Goal: Task Accomplishment & Management: Manage account settings

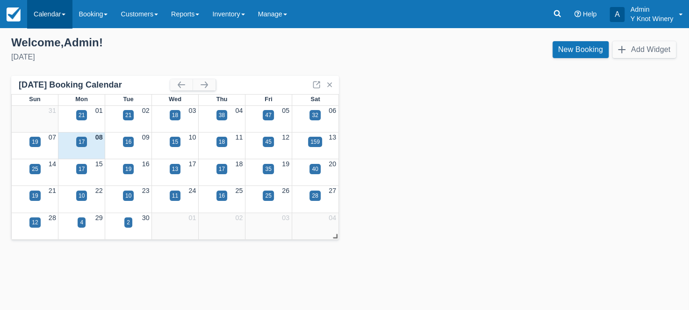
click at [69, 13] on link "Calendar" at bounding box center [49, 14] width 45 height 28
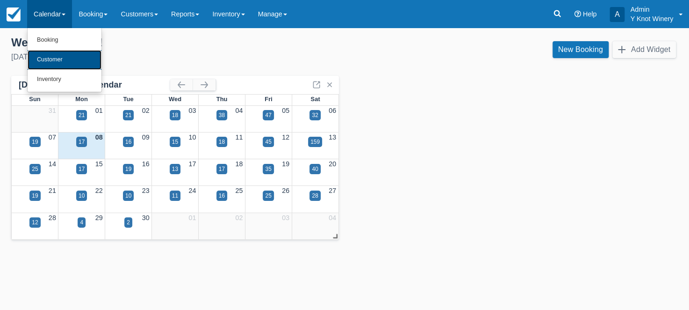
click at [63, 63] on link "Customer" at bounding box center [65, 60] width 74 height 20
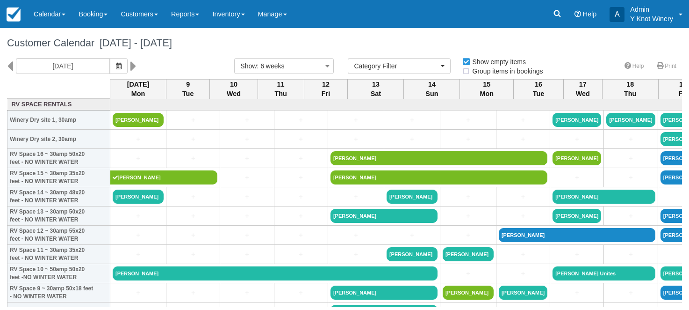
select select
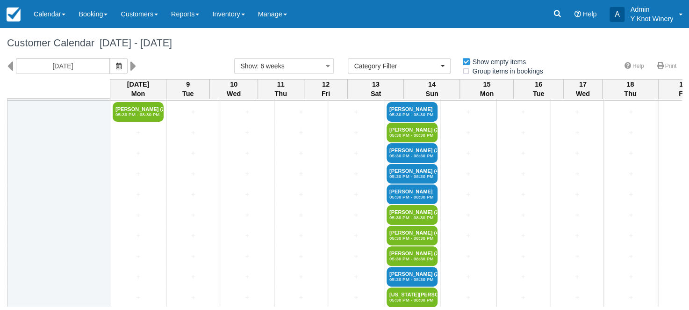
scroll to position [1357, 0]
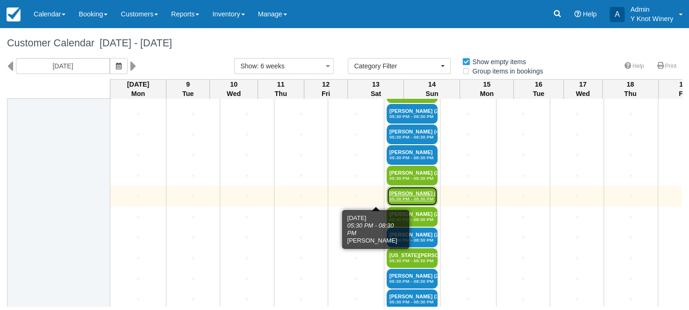
click at [387, 194] on link "Rena Steadham (4) 05:30 PM - 08:30 PM" at bounding box center [412, 196] width 51 height 20
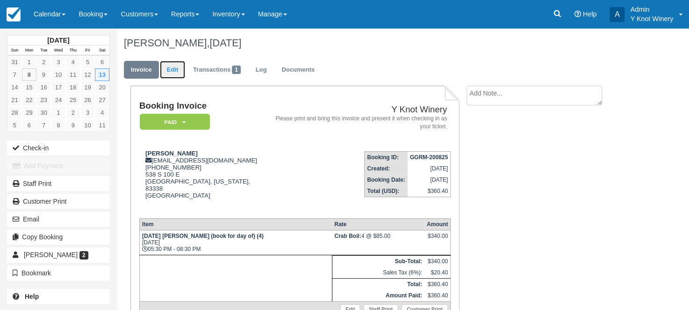
click at [173, 72] on link "Edit" at bounding box center [172, 70] width 25 height 18
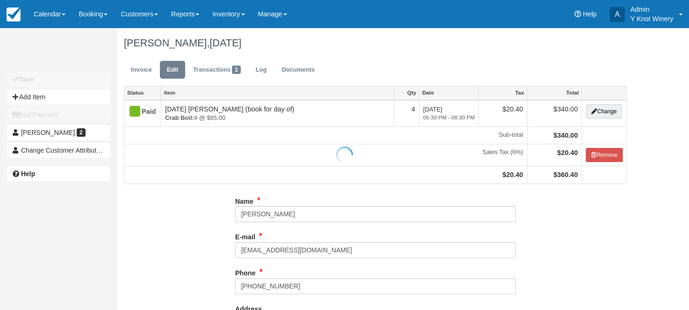
type input "[PHONE_NUMBER]"
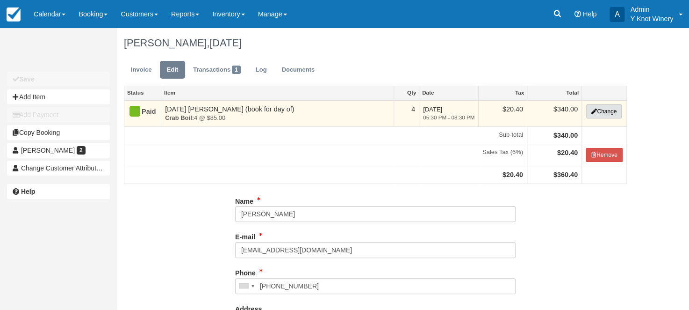
type input "(208) 308-6864"
click at [613, 114] on button "Change" at bounding box center [604, 111] width 36 height 14
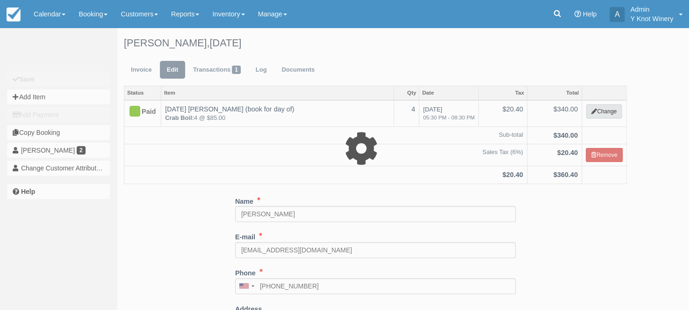
type input "340.00"
select select "8"
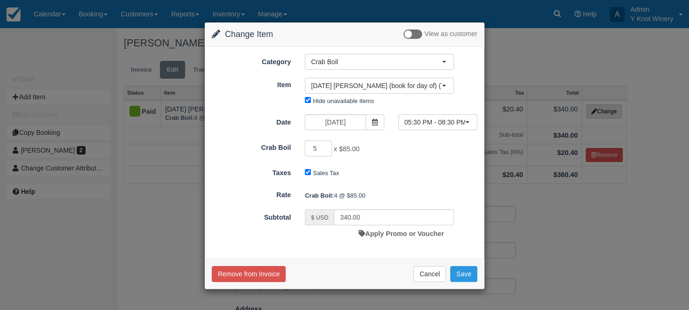
click at [324, 145] on input "5" at bounding box center [318, 148] width 27 height 16
type input "6"
click at [324, 145] on input "6" at bounding box center [318, 148] width 27 height 16
type input "510.00"
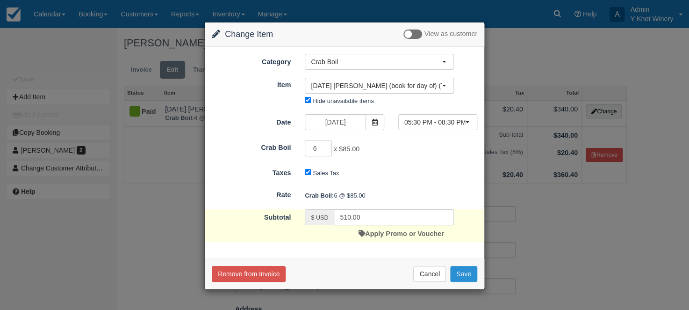
click at [461, 272] on button "Save" at bounding box center [463, 274] width 27 height 16
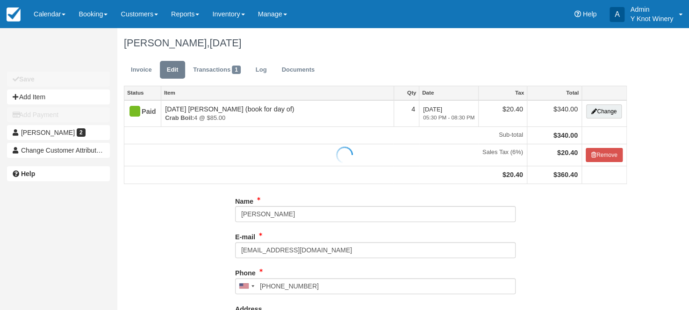
type input "[PHONE_NUMBER]"
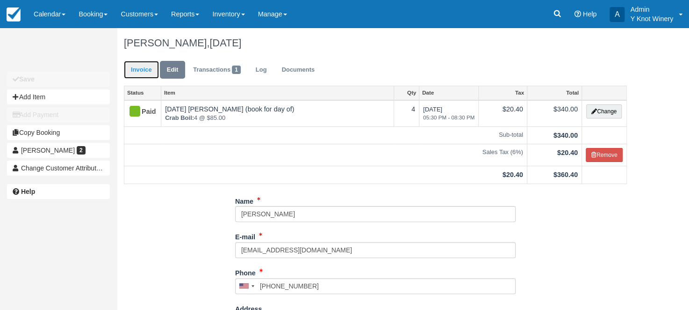
click at [143, 70] on link "Invoice" at bounding box center [141, 70] width 35 height 18
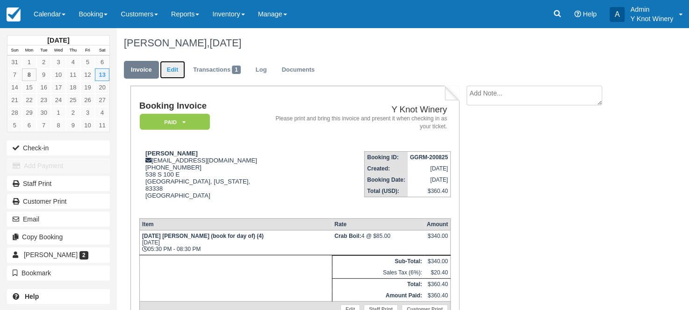
click at [180, 70] on link "Edit" at bounding box center [172, 70] width 25 height 18
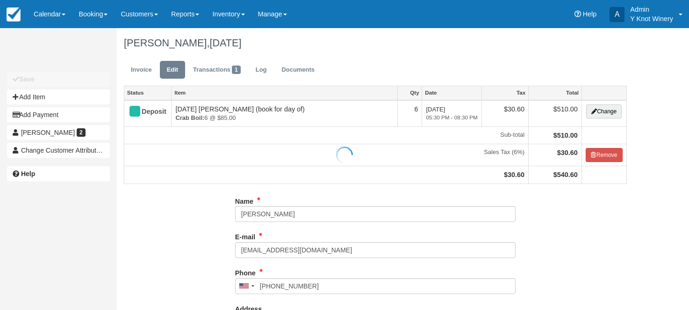
type input "[PHONE_NUMBER]"
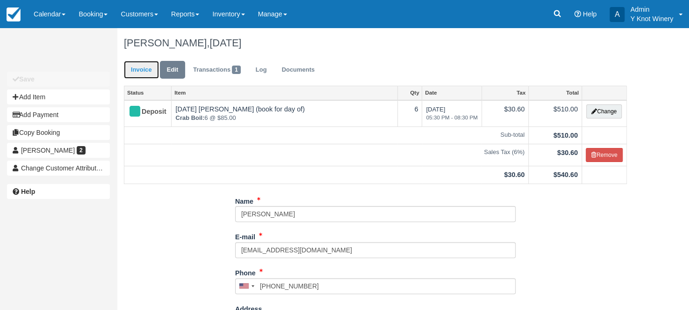
click at [137, 68] on link "Invoice" at bounding box center [141, 70] width 35 height 18
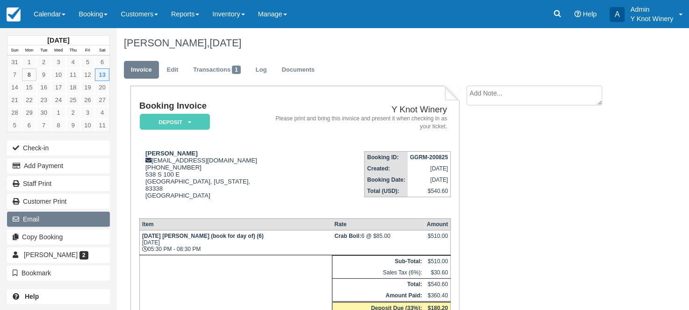
click at [59, 220] on button "Email" at bounding box center [58, 218] width 103 height 15
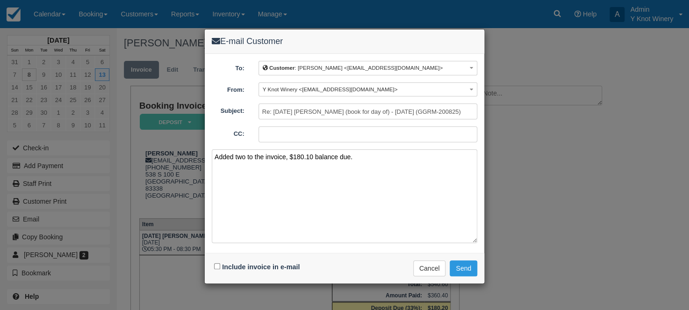
type textarea "Added two to the invoice, $180.10 balance due."
click at [219, 263] on input "Include invoice in e-mail" at bounding box center [217, 266] width 6 height 6
checkbox input "true"
click at [464, 266] on button "Send" at bounding box center [464, 268] width 28 height 16
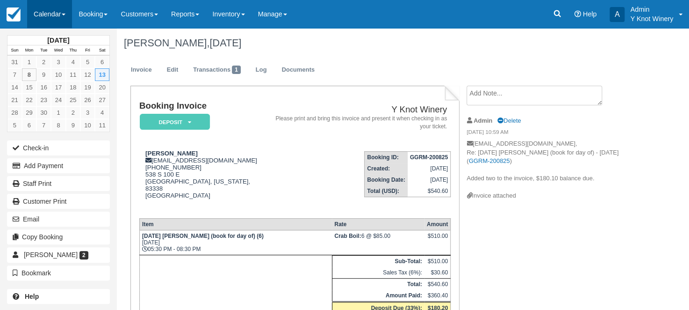
click at [71, 12] on link "Calendar" at bounding box center [49, 14] width 45 height 28
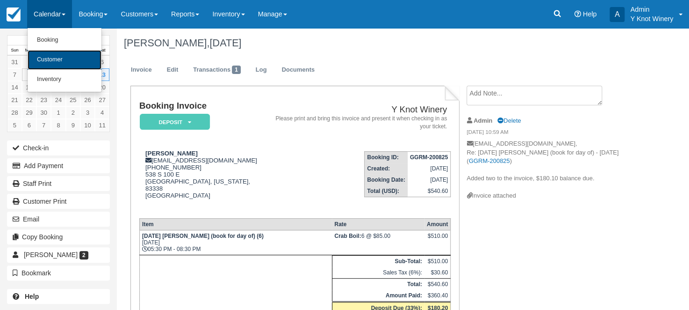
drag, startPoint x: 70, startPoint y: 57, endPoint x: 46, endPoint y: 49, distance: 25.6
click at [70, 57] on link "Customer" at bounding box center [65, 60] width 74 height 20
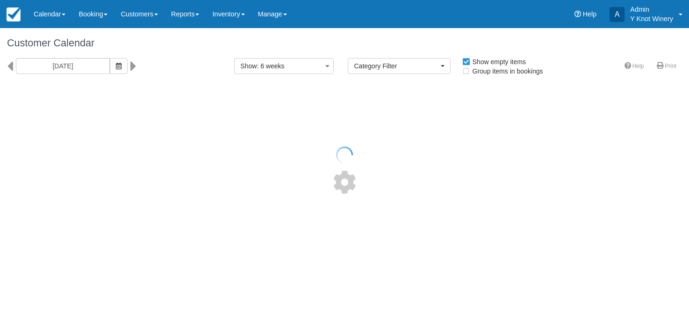
select select
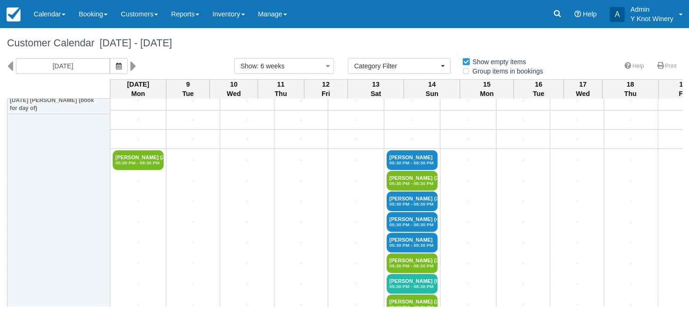
scroll to position [1261, 0]
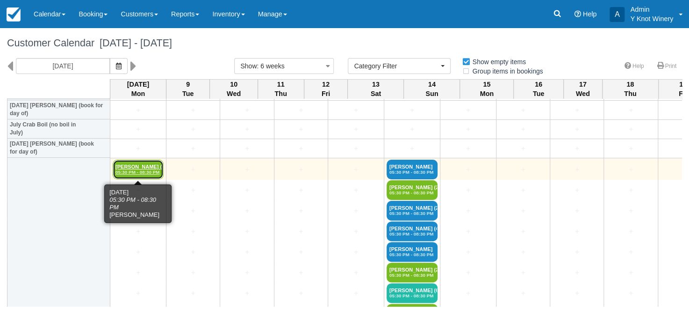
click at [133, 168] on link "Rena Steadham (2) 05:30 PM - 08:30 PM" at bounding box center [138, 169] width 51 height 20
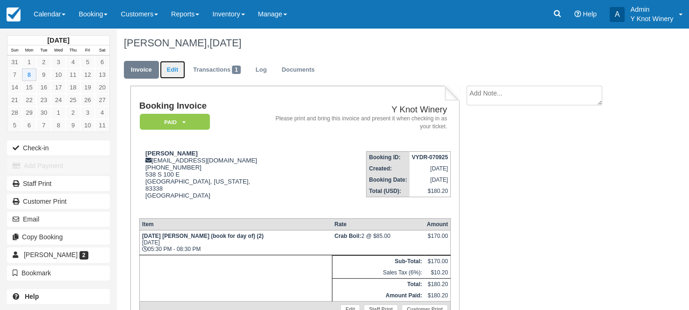
click at [178, 69] on link "Edit" at bounding box center [172, 70] width 25 height 18
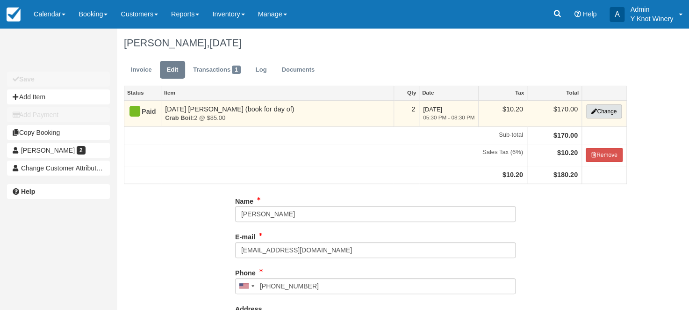
type input "[PHONE_NUMBER]"
click at [611, 111] on button "Change" at bounding box center [604, 111] width 36 height 14
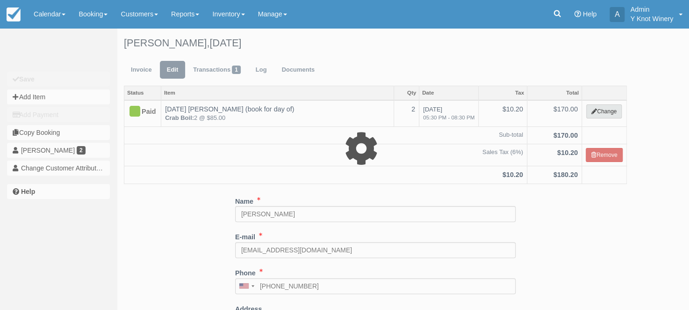
type input "170.00"
select select "8"
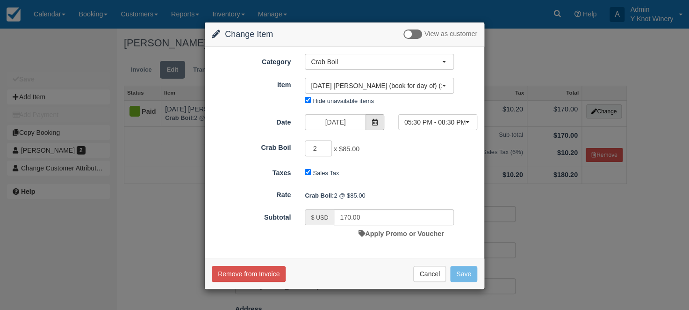
click at [376, 121] on icon at bounding box center [375, 122] width 7 height 7
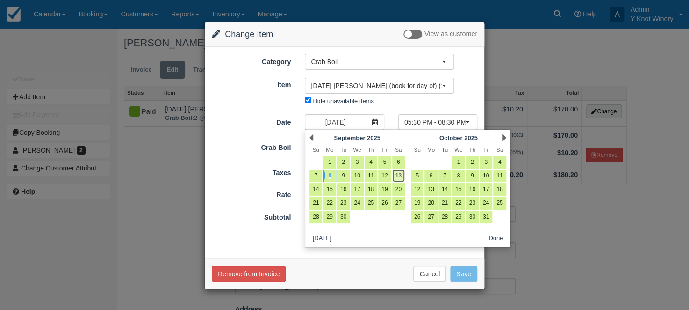
click at [399, 177] on link "13" at bounding box center [398, 175] width 13 height 13
type input "09/13/25"
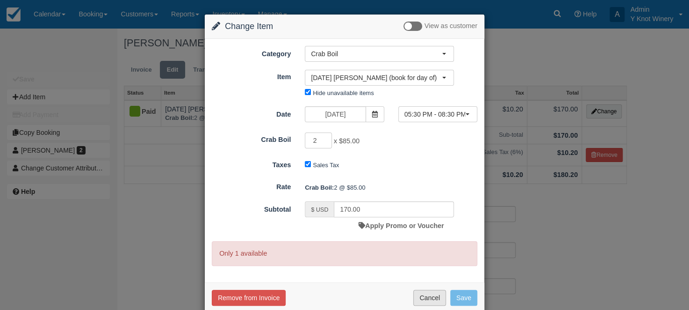
click at [434, 299] on button "Cancel" at bounding box center [429, 297] width 33 height 16
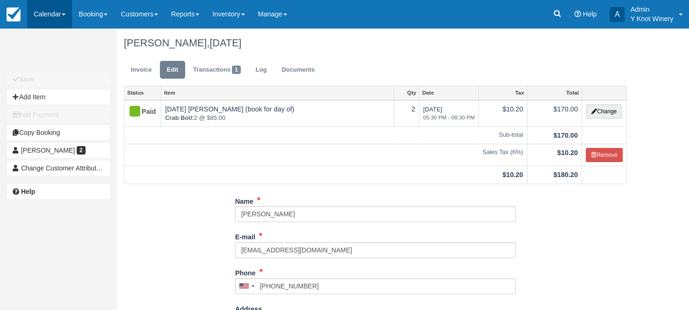
click at [63, 18] on link "Calendar" at bounding box center [49, 14] width 45 height 28
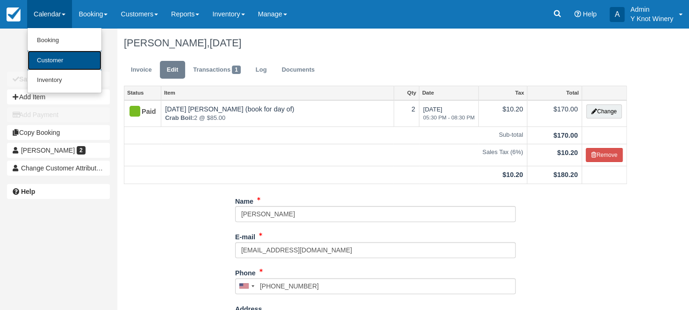
click at [60, 57] on link "Customer" at bounding box center [65, 60] width 74 height 20
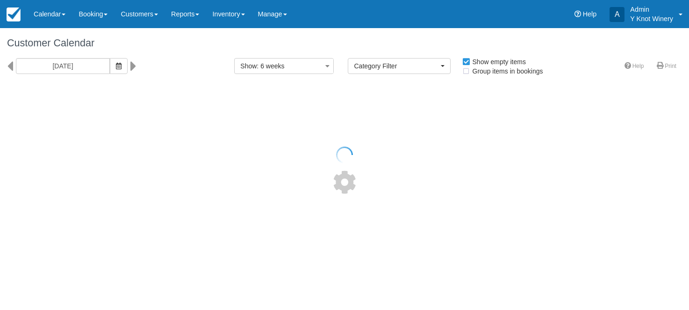
select select
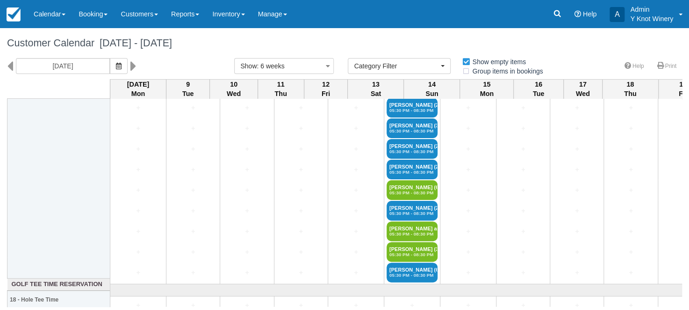
scroll to position [1948, 0]
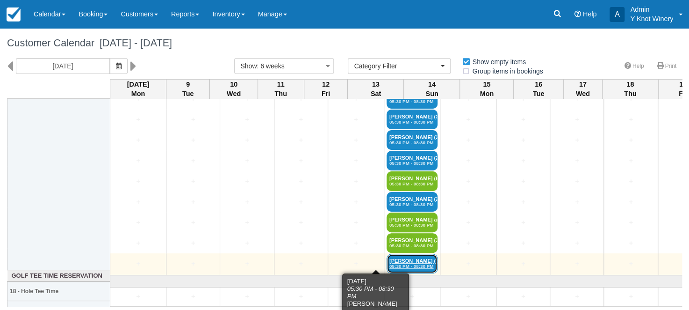
click at [387, 258] on link "[PERSON_NAME] (6) 05:30 PM - 08:30 PM" at bounding box center [412, 263] width 51 height 20
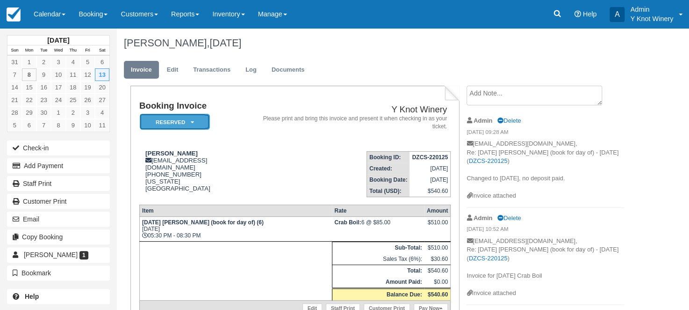
click at [194, 122] on icon at bounding box center [192, 122] width 3 height 6
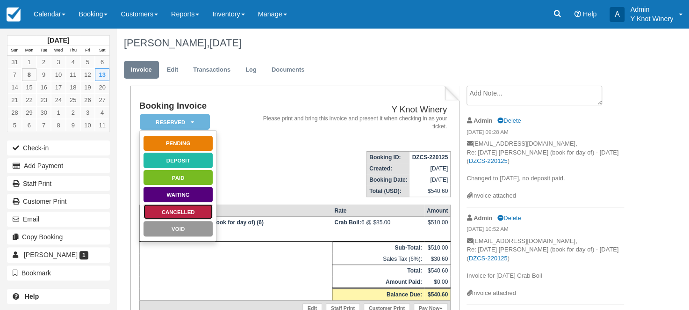
click at [198, 210] on link "Cancelled" at bounding box center [178, 211] width 70 height 16
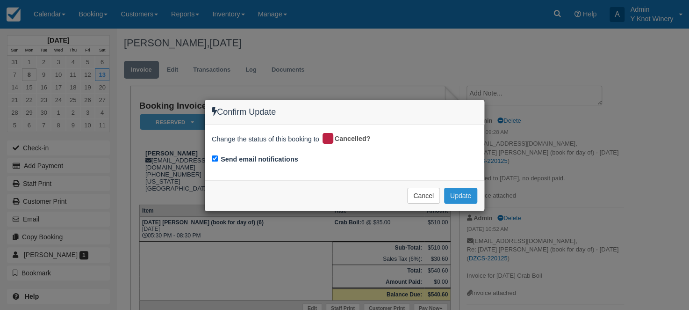
click at [468, 195] on button "Update" at bounding box center [460, 195] width 33 height 16
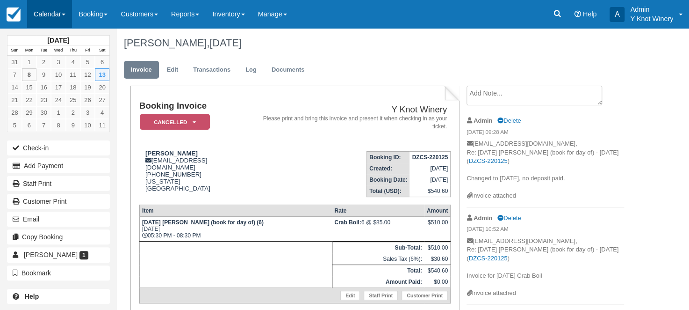
click at [66, 16] on link "Calendar" at bounding box center [49, 14] width 45 height 28
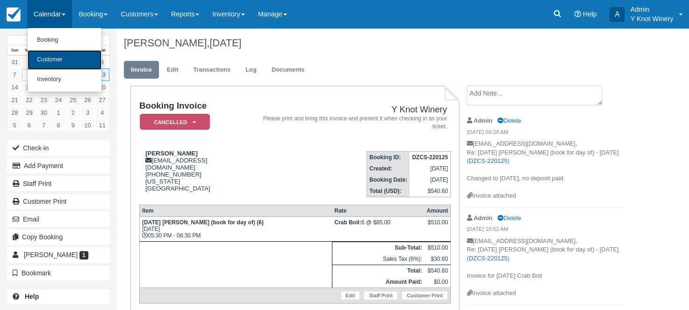
click at [66, 64] on link "Customer" at bounding box center [65, 60] width 74 height 20
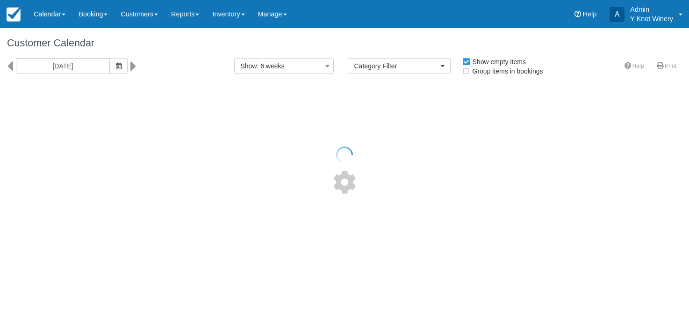
select select
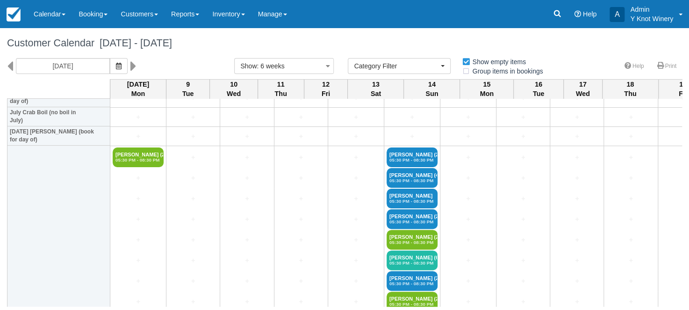
scroll to position [1286, 0]
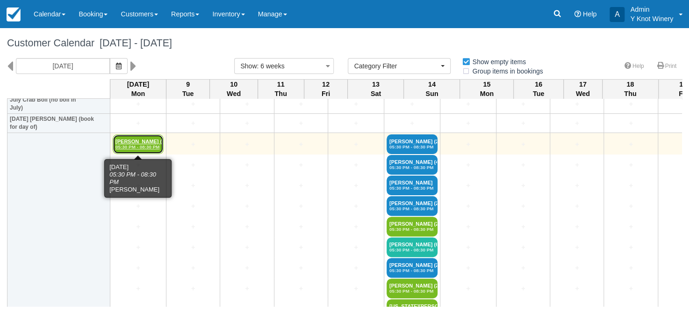
click at [134, 146] on em "05:30 PM - 08:30 PM" at bounding box center [137, 147] width 45 height 6
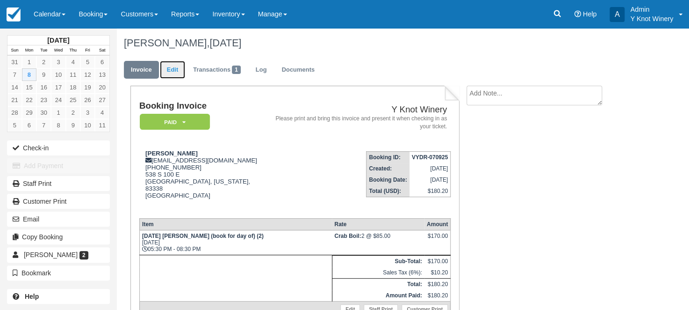
click at [177, 72] on link "Edit" at bounding box center [172, 70] width 25 height 18
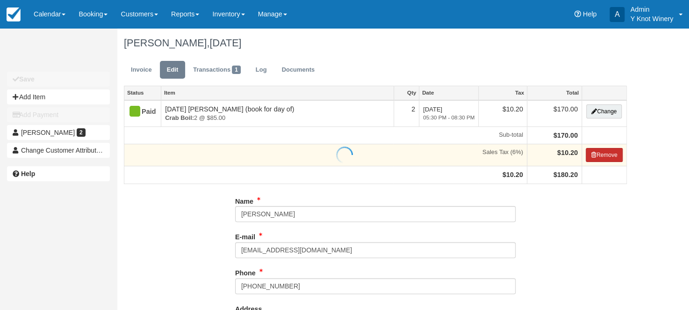
type input "[PHONE_NUMBER]"
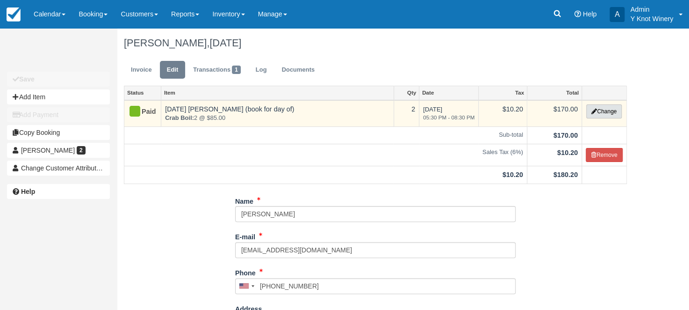
click at [619, 111] on button "Change" at bounding box center [604, 111] width 36 height 14
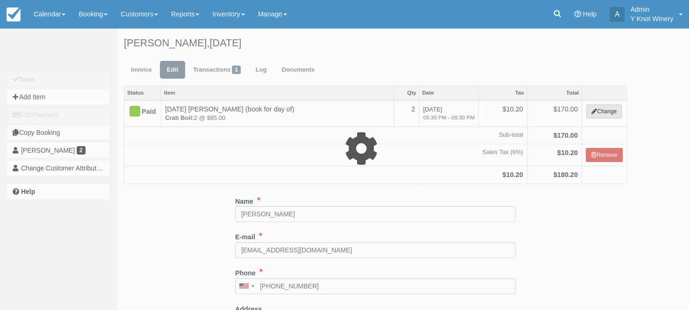
select select "8"
type input "170.00"
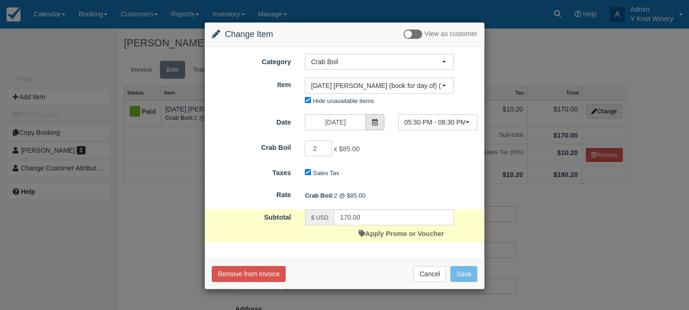
click at [375, 122] on icon at bounding box center [375, 122] width 7 height 7
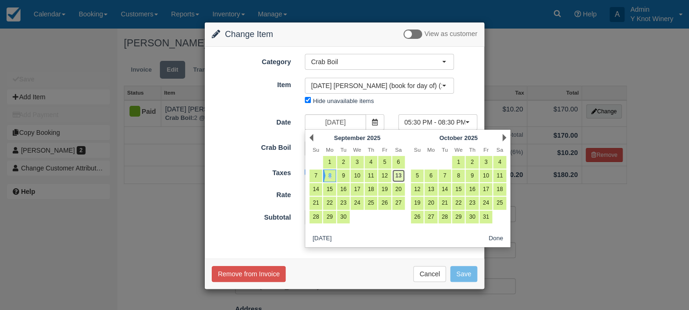
click at [398, 180] on link "13" at bounding box center [398, 175] width 13 height 13
type input "[DATE]"
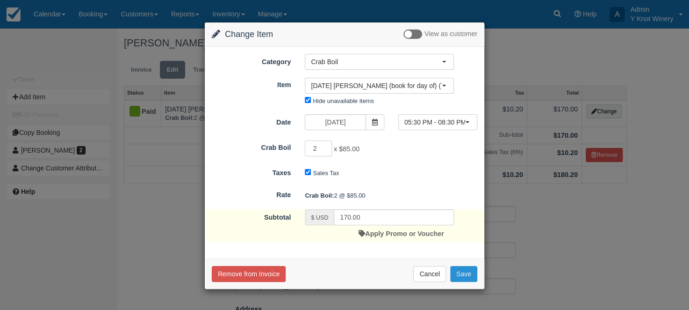
click at [468, 274] on button "Save" at bounding box center [463, 274] width 27 height 16
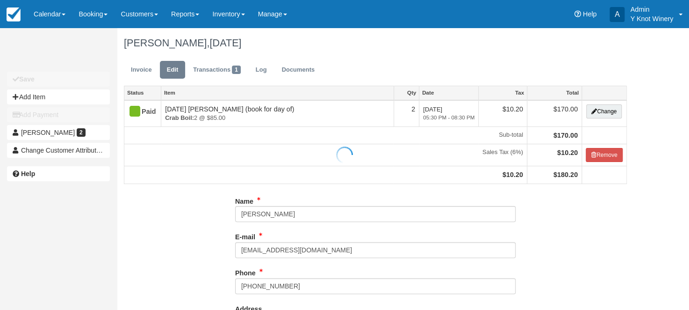
type input "(208) 308-6864"
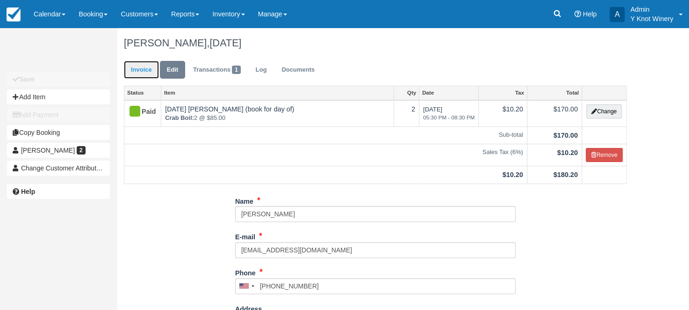
click at [136, 66] on link "Invoice" at bounding box center [141, 70] width 35 height 18
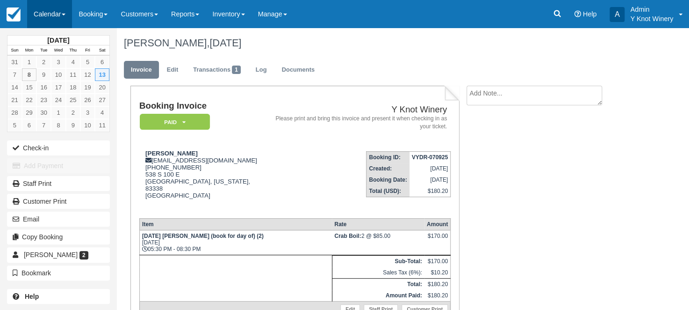
click at [65, 15] on span at bounding box center [64, 15] width 4 height 2
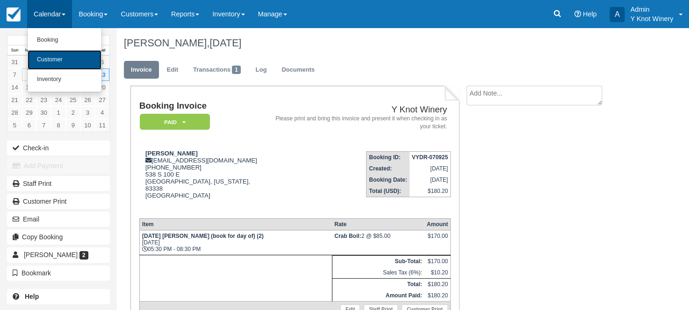
click at [64, 57] on link "Customer" at bounding box center [65, 60] width 74 height 20
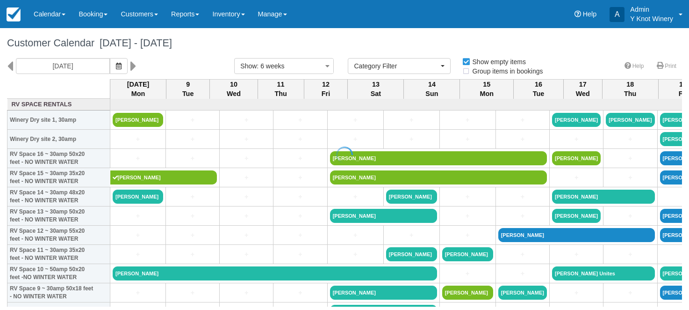
select select
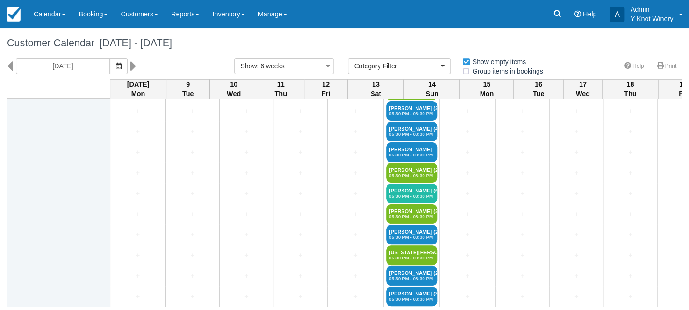
scroll to position [1348, 0]
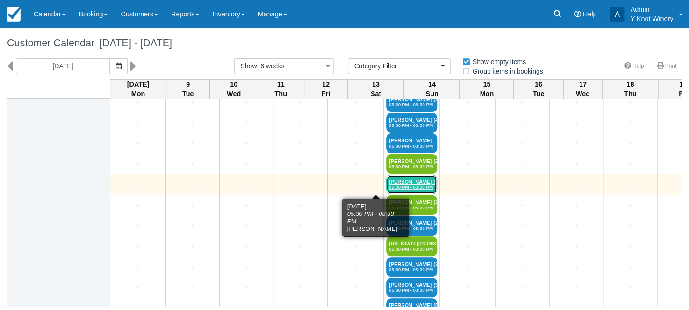
click at [386, 182] on link "Rena Steadham (6) 05:30 PM - 08:30 PM" at bounding box center [411, 184] width 51 height 20
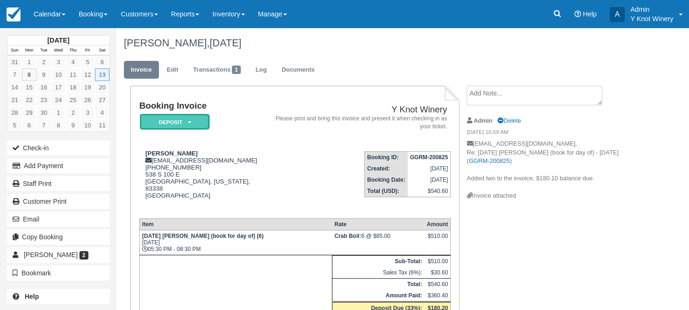
click at [189, 121] on icon at bounding box center [188, 122] width 3 height 6
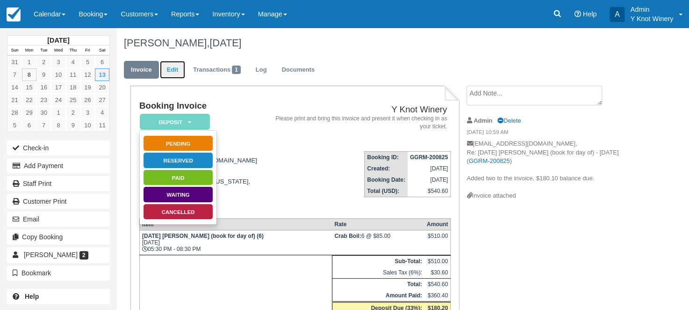
click at [177, 69] on link "Edit" at bounding box center [172, 70] width 25 height 18
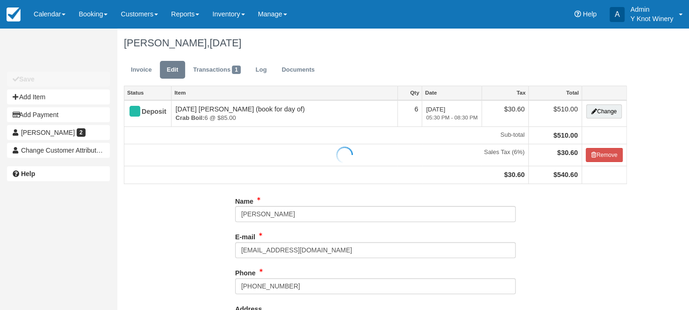
type input "[PHONE_NUMBER]"
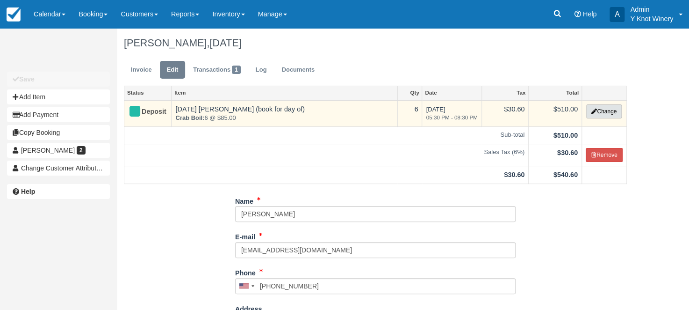
click at [601, 115] on button "Change" at bounding box center [604, 111] width 36 height 14
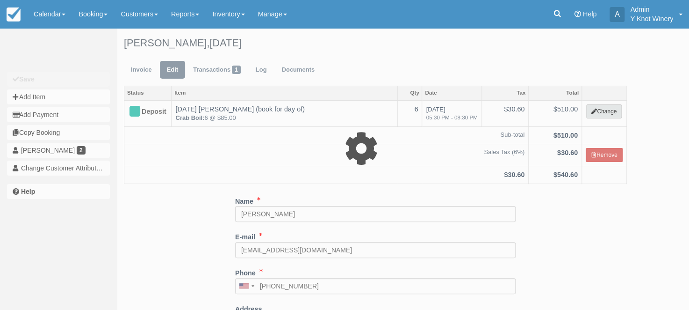
select select "8"
type input "510.00"
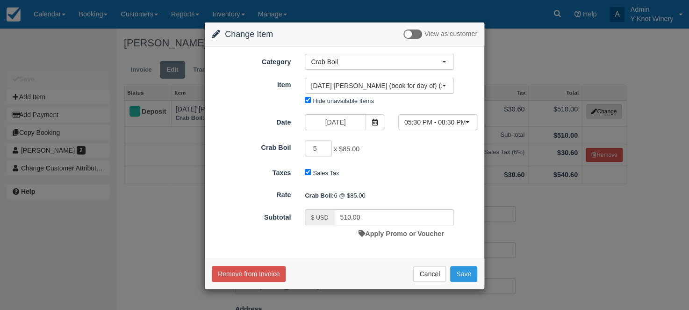
click at [324, 149] on input "5" at bounding box center [318, 148] width 27 height 16
type input "4"
type input "425.00"
type input "4"
click at [324, 149] on input "4" at bounding box center [318, 148] width 27 height 16
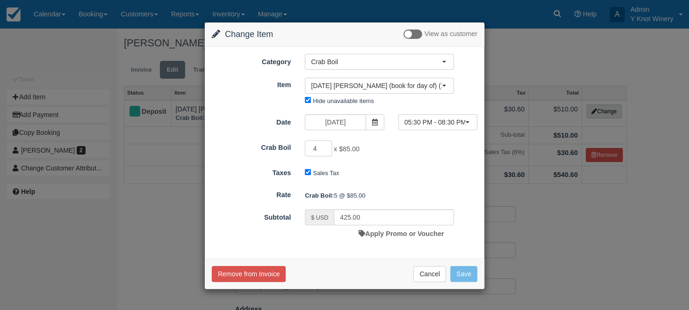
type input "340.00"
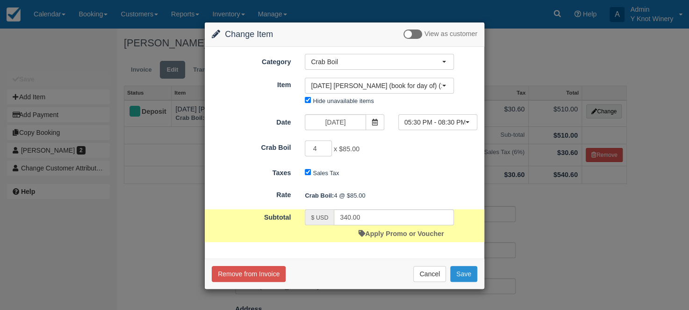
click at [467, 274] on button "Save" at bounding box center [463, 274] width 27 height 16
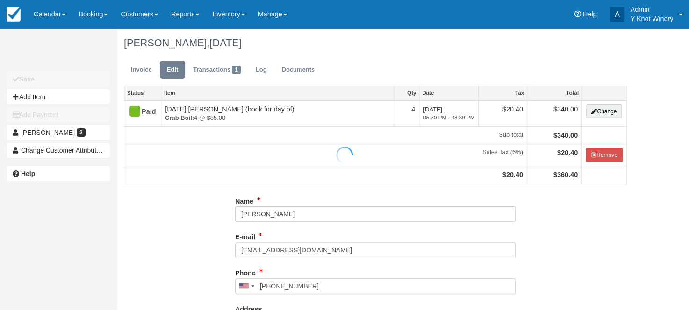
type input "[PHONE_NUMBER]"
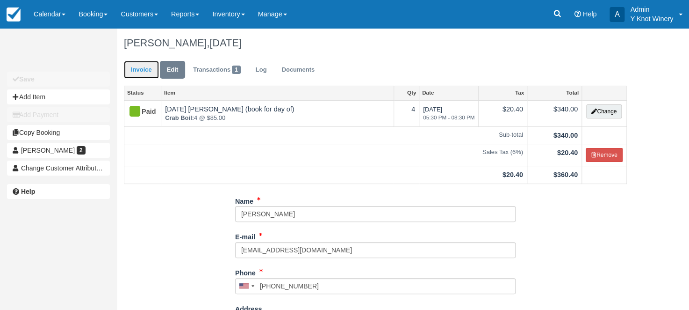
click at [142, 66] on link "Invoice" at bounding box center [141, 70] width 35 height 18
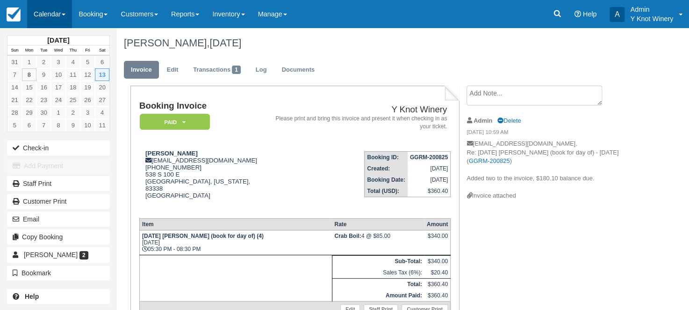
click at [57, 14] on link "Calendar" at bounding box center [49, 14] width 45 height 28
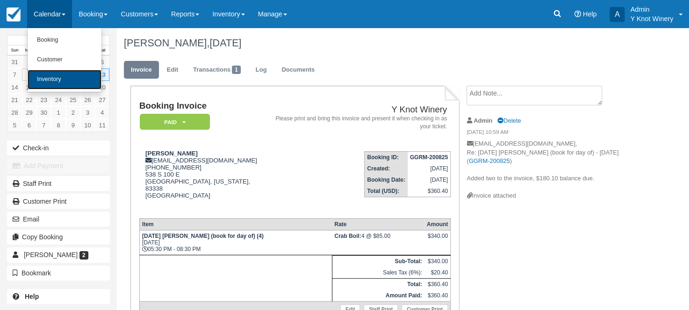
click at [78, 84] on link "Inventory" at bounding box center [65, 80] width 74 height 20
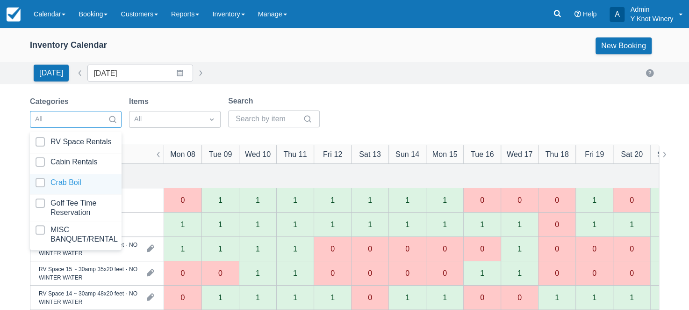
click at [97, 178] on div at bounding box center [76, 184] width 80 height 13
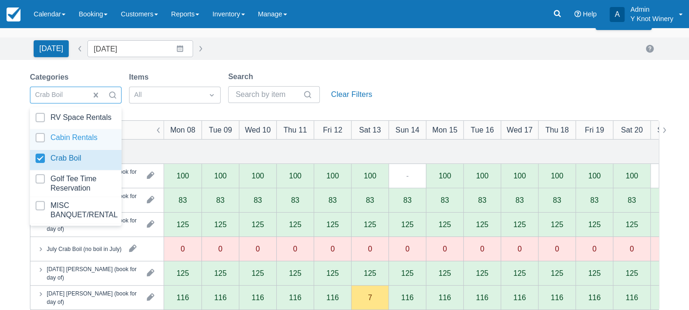
scroll to position [76, 0]
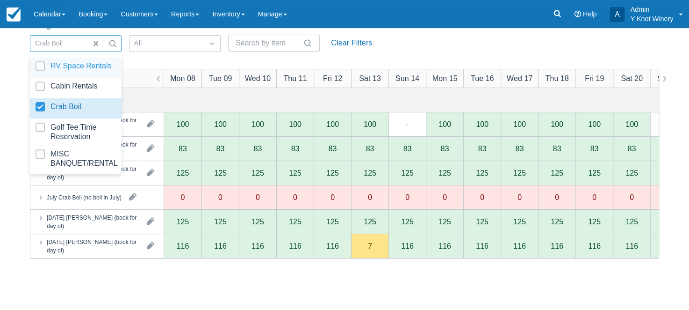
click at [453, 50] on div "Categories option Crab Boil, selected. option RV Space Rentals focused, 1 of 5.…" at bounding box center [344, 39] width 629 height 38
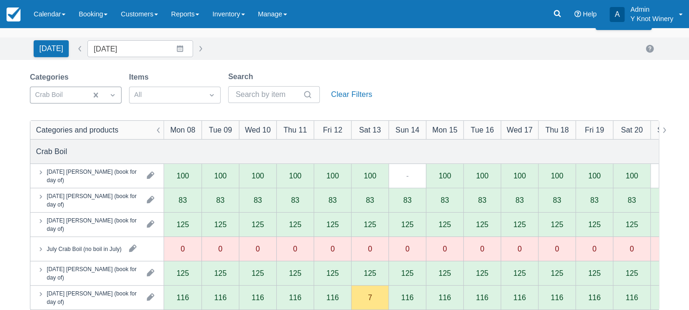
scroll to position [0, 0]
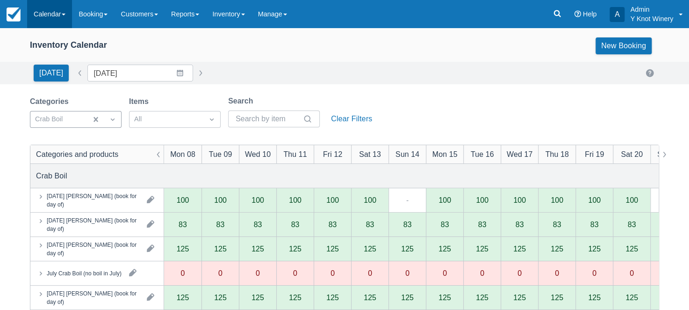
click at [65, 14] on span at bounding box center [64, 15] width 4 height 2
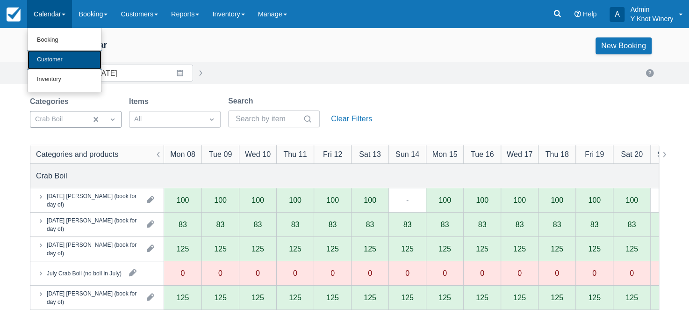
click at [63, 61] on link "Customer" at bounding box center [65, 60] width 74 height 20
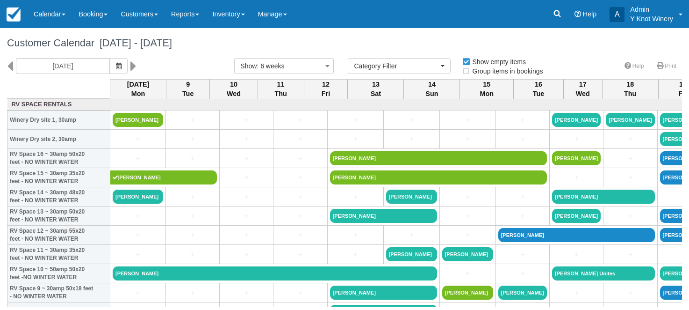
select select
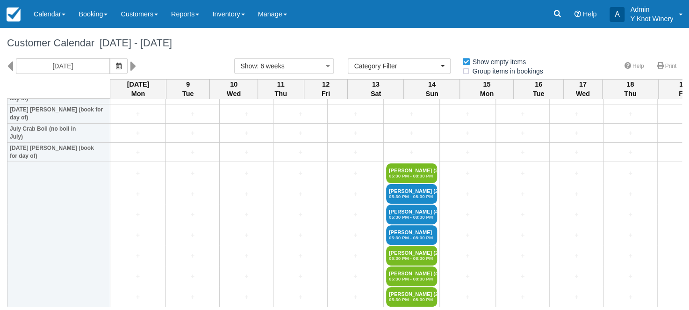
scroll to position [1274, 0]
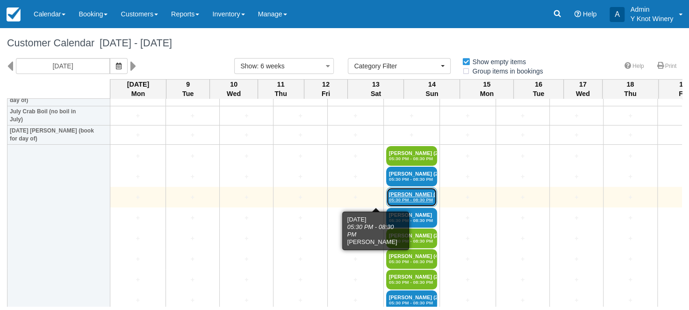
click at [386, 195] on link "Mary Sheehan (4) 05:30 PM - 08:30 PM" at bounding box center [411, 197] width 51 height 20
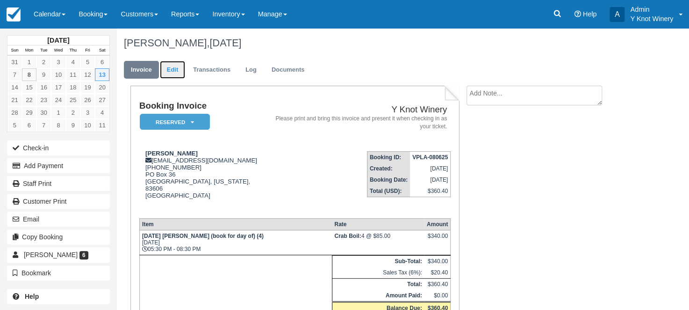
click at [168, 66] on link "Edit" at bounding box center [172, 70] width 25 height 18
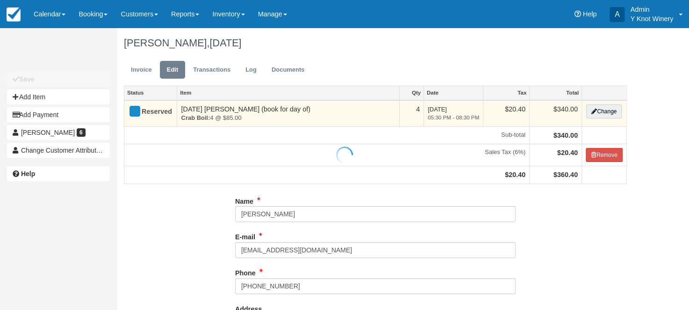
type input "[PHONE_NUMBER]"
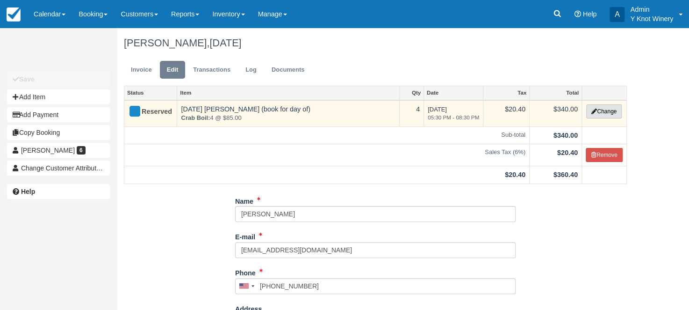
click at [610, 108] on button "Change" at bounding box center [604, 111] width 36 height 14
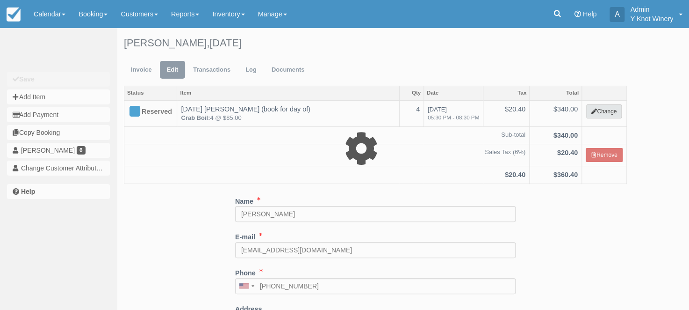
select select "8"
type input "340.00"
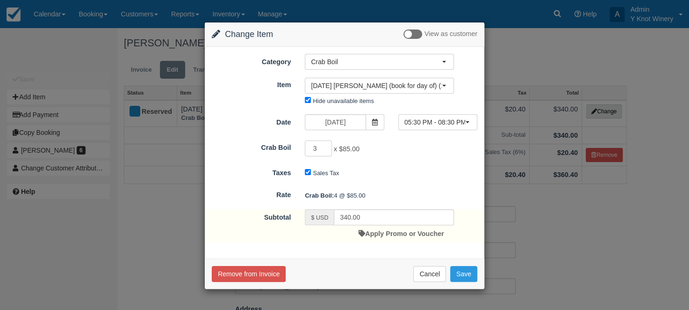
type input "3"
click at [324, 151] on input "3" at bounding box center [318, 148] width 27 height 16
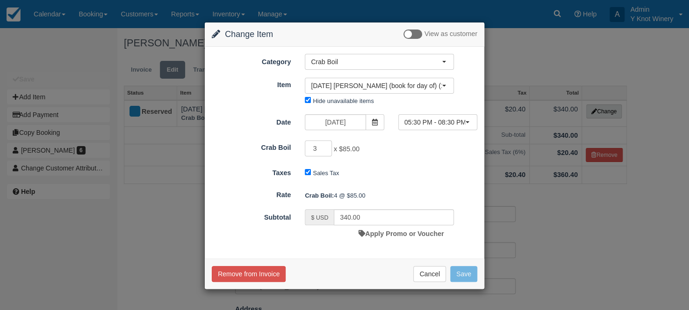
type input "255.00"
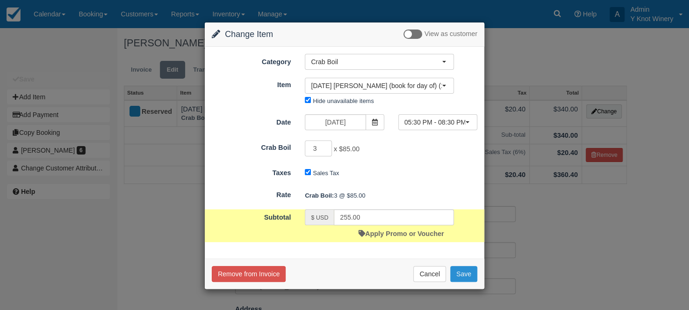
click at [467, 271] on button "Save" at bounding box center [463, 274] width 27 height 16
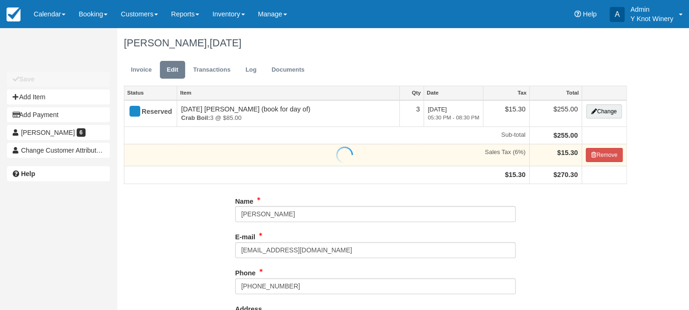
type input "(907) 388-2832"
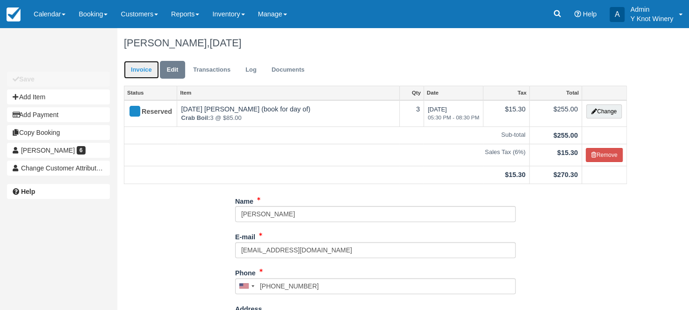
click at [137, 69] on link "Invoice" at bounding box center [141, 70] width 35 height 18
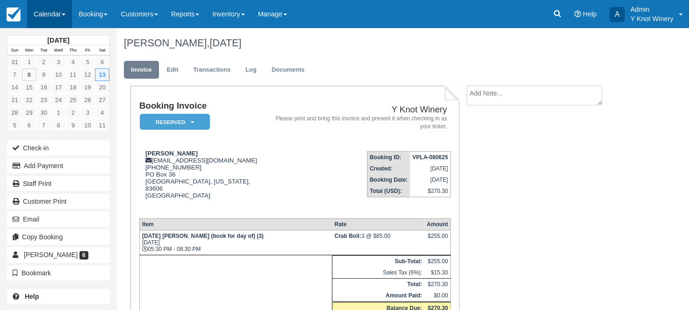
click at [66, 13] on link "Calendar" at bounding box center [49, 14] width 45 height 28
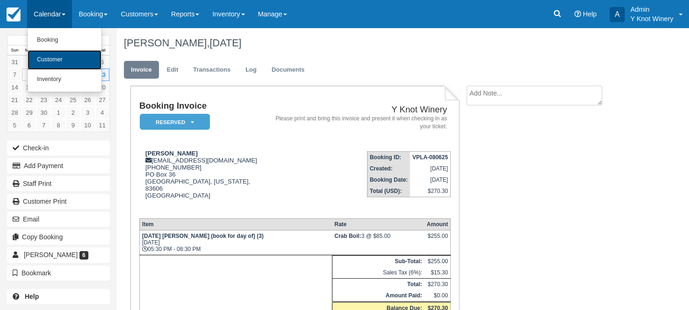
click at [62, 62] on link "Customer" at bounding box center [65, 60] width 74 height 20
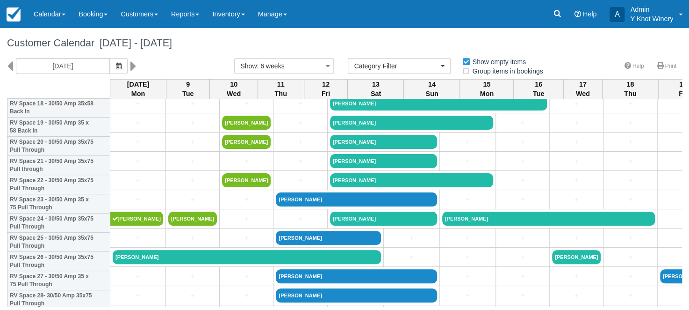
scroll to position [376, 0]
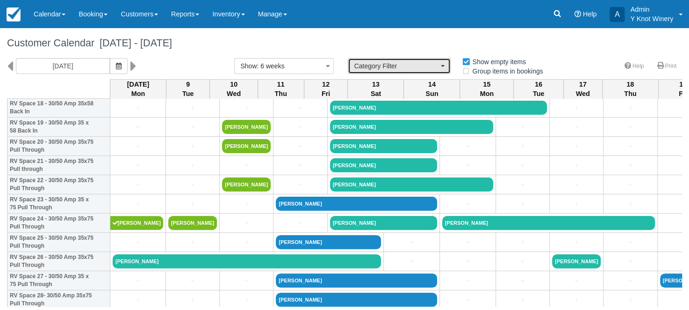
click at [445, 68] on button "Category Filter" at bounding box center [399, 66] width 103 height 16
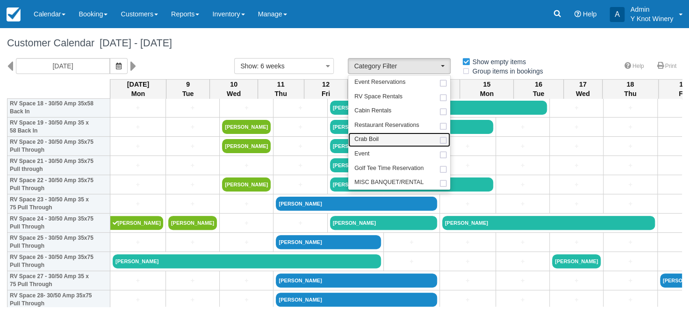
click at [395, 137] on link "Crab Boil" at bounding box center [399, 139] width 102 height 14
select select "8"
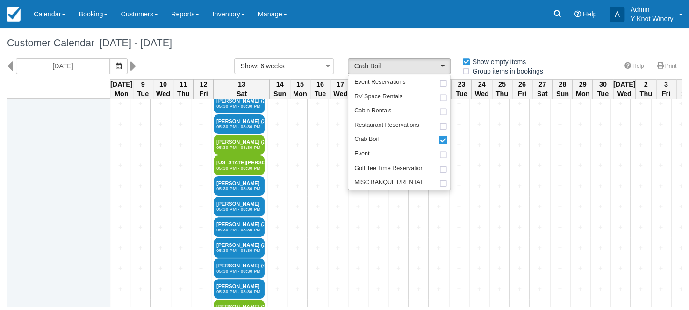
scroll to position [699, 0]
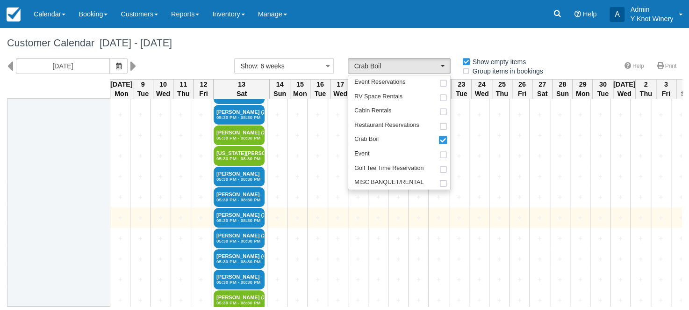
drag, startPoint x: 335, startPoint y: 218, endPoint x: 326, endPoint y: 223, distance: 10.3
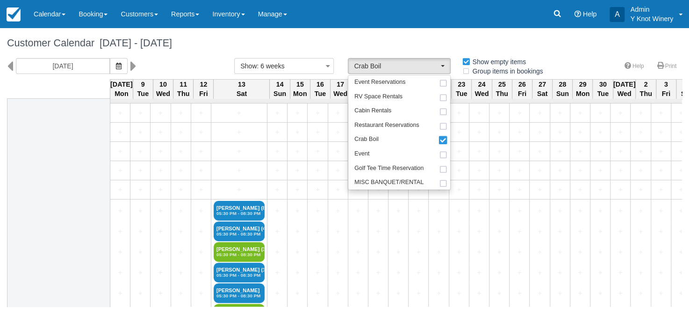
scroll to position [0, 0]
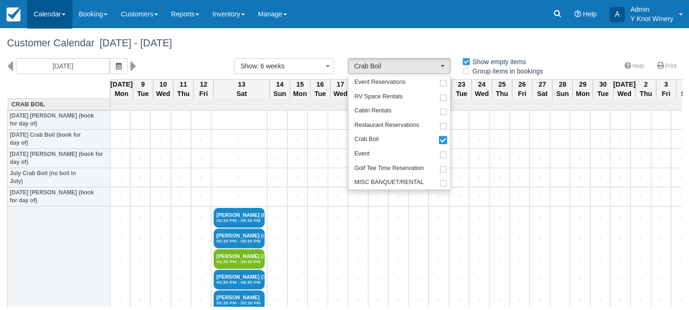
click at [69, 13] on link "Calendar" at bounding box center [49, 14] width 45 height 28
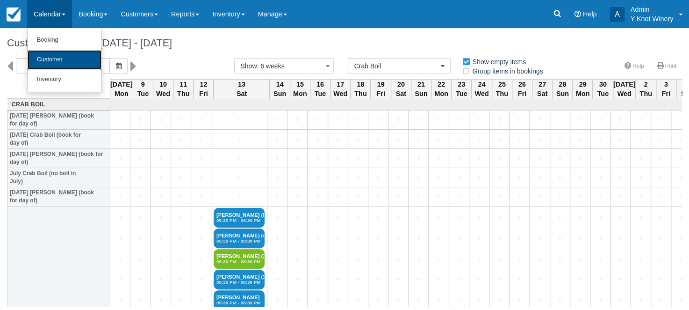
click at [43, 56] on link "Customer" at bounding box center [65, 60] width 74 height 20
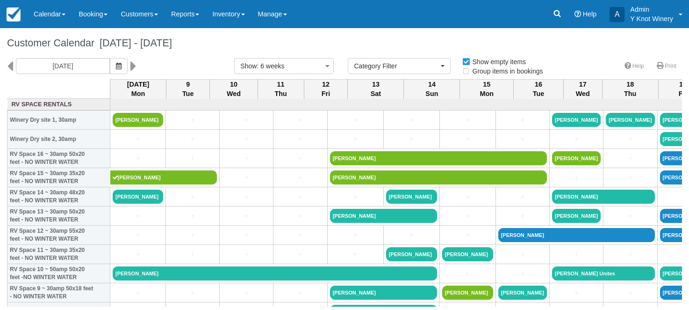
select select
click at [65, 13] on link "Calendar" at bounding box center [49, 14] width 45 height 28
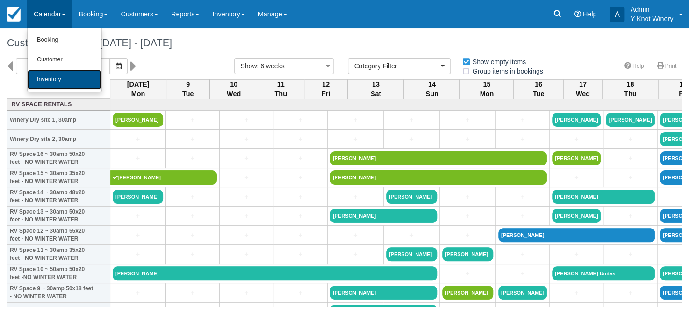
click at [51, 81] on link "Inventory" at bounding box center [65, 80] width 74 height 20
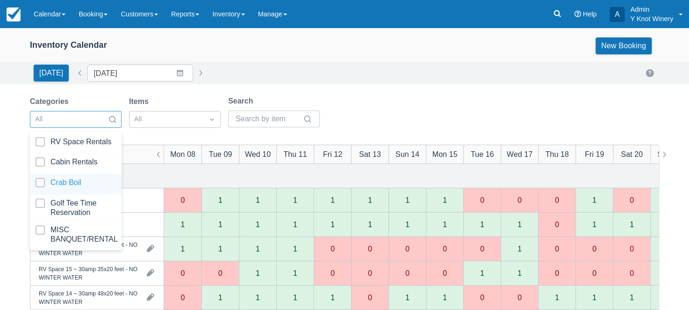
click at [82, 179] on div at bounding box center [76, 184] width 80 height 13
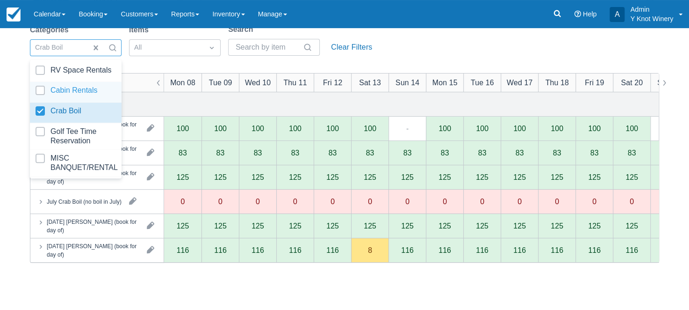
scroll to position [72, 0]
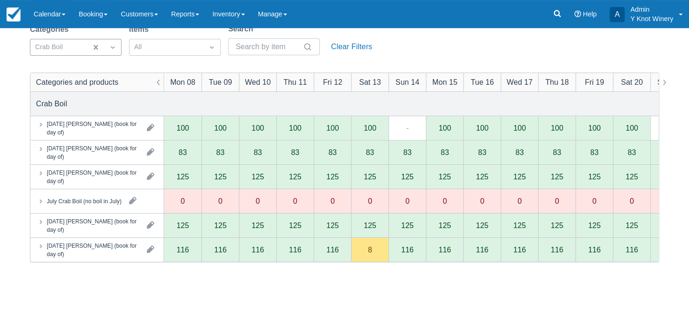
click at [215, 279] on div "Categories and products Mon 08 Tue 09 Wed 10 Thu 11 Fri 12 Sat 13 Sun 14 Mon 15…" at bounding box center [344, 228] width 628 height 310
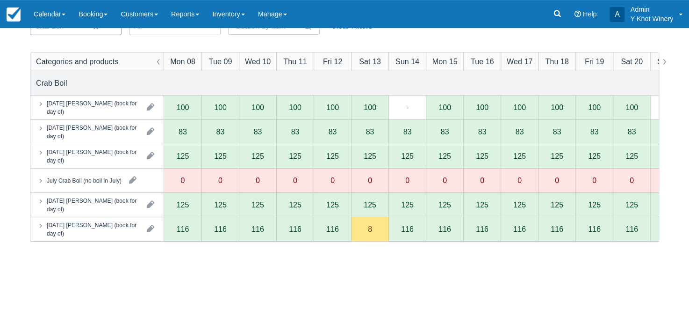
scroll to position [0, 0]
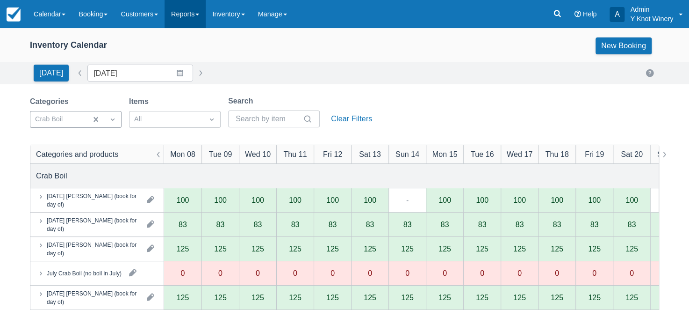
click at [199, 14] on span at bounding box center [197, 15] width 4 height 2
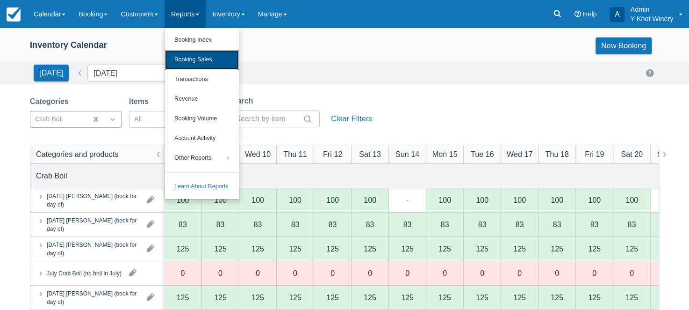
click at [191, 60] on link "Booking Sales" at bounding box center [202, 60] width 74 height 20
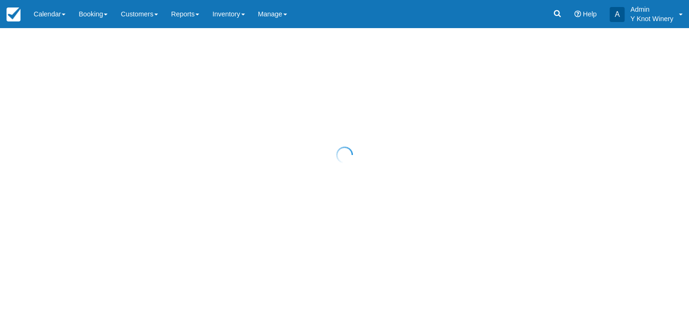
select select "20"
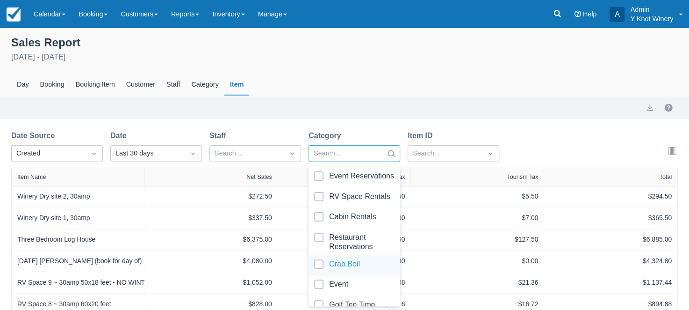
click at [321, 261] on div at bounding box center [354, 265] width 80 height 13
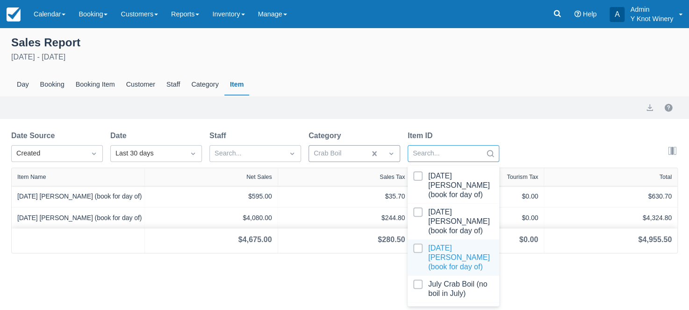
scroll to position [41, 0]
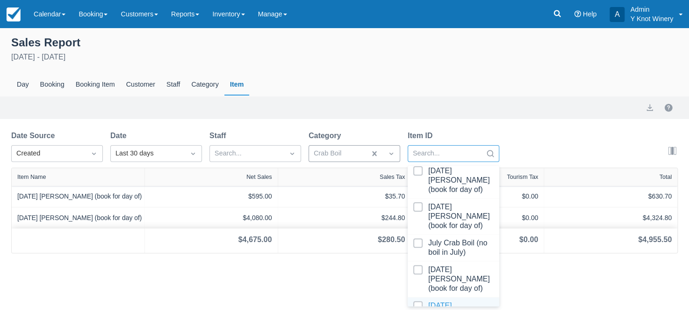
click at [415, 301] on div at bounding box center [453, 315] width 80 height 28
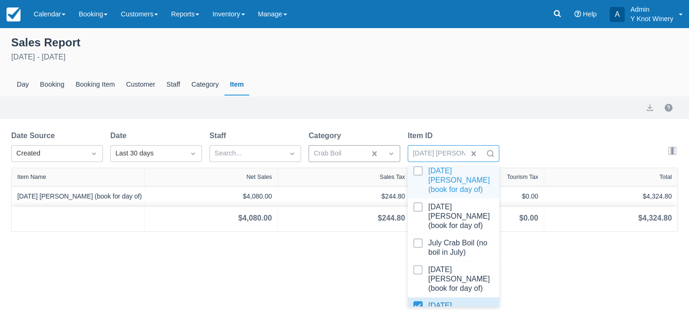
click at [286, 259] on div "Sales Report August 9th - September 8th 2025 Day Booking Booking Item Customer …" at bounding box center [344, 168] width 689 height 281
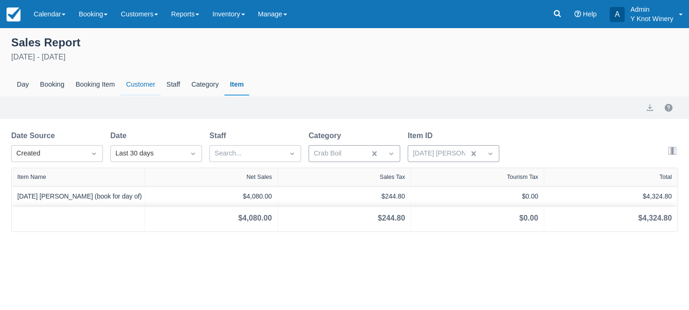
click at [151, 86] on div "Customer" at bounding box center [141, 85] width 40 height 22
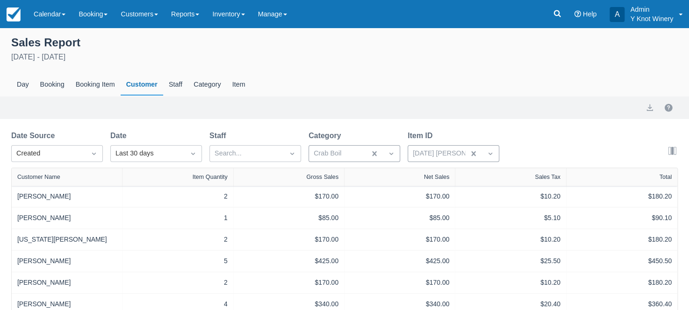
click at [75, 182] on div "Customer Name" at bounding box center [67, 177] width 111 height 18
click at [85, 184] on div "Customer Name" at bounding box center [67, 177] width 111 height 19
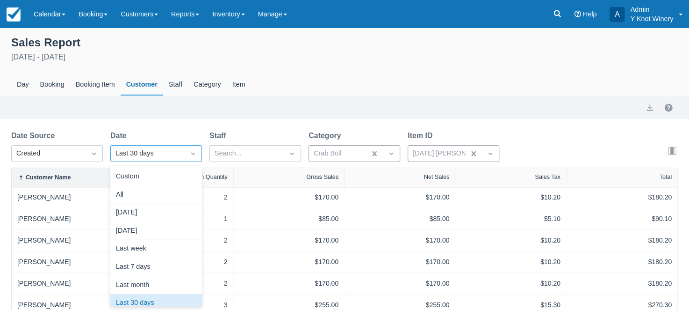
click at [191, 154] on icon "Dropdown icon" at bounding box center [192, 153] width 9 height 9
click at [194, 151] on icon "Dropdown icon" at bounding box center [192, 153] width 9 height 9
click at [163, 155] on div "Last 30 days" at bounding box center [147, 153] width 65 height 10
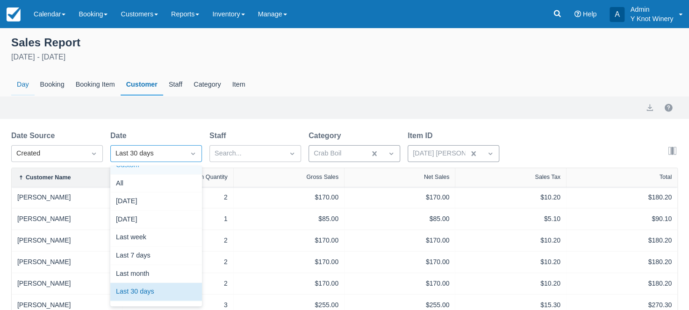
click at [27, 85] on div "Day" at bounding box center [22, 85] width 23 height 22
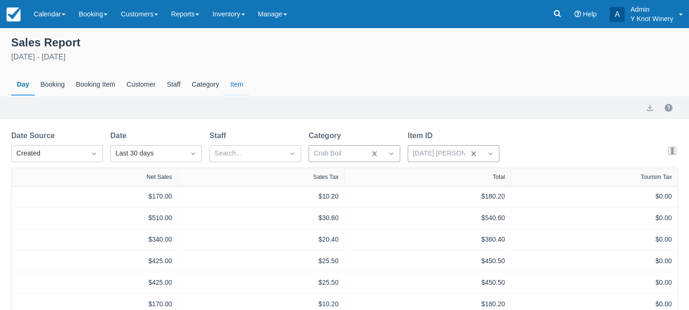
click at [239, 84] on div "Item" at bounding box center [237, 85] width 24 height 22
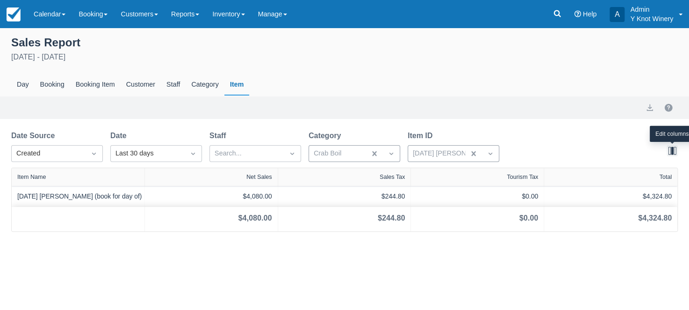
click at [672, 149] on button "button" at bounding box center [672, 150] width 11 height 11
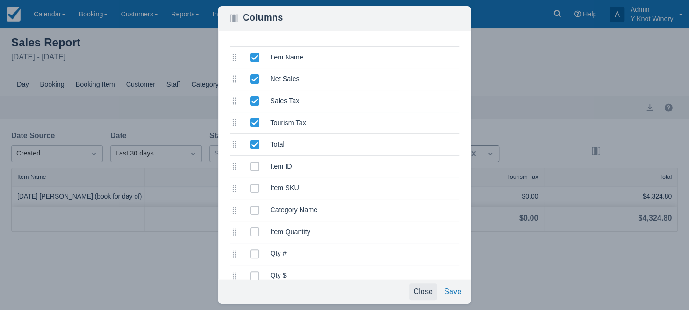
click at [420, 288] on button "Close" at bounding box center [423, 291] width 27 height 17
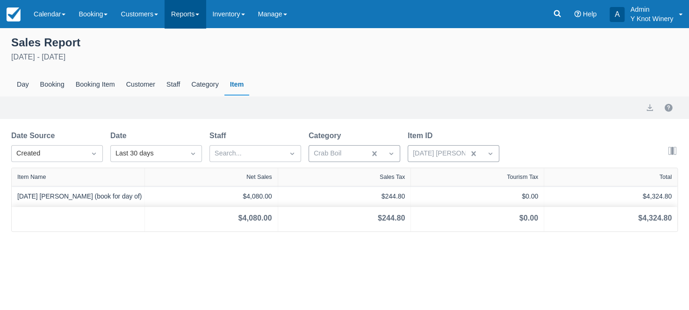
click at [206, 12] on link "Reports" at bounding box center [185, 14] width 41 height 28
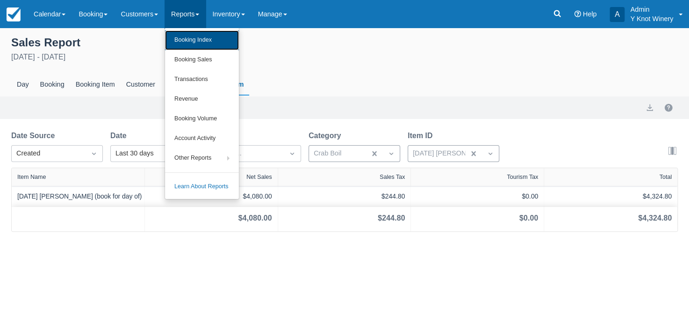
click at [190, 38] on link "Booking Index" at bounding box center [202, 40] width 74 height 20
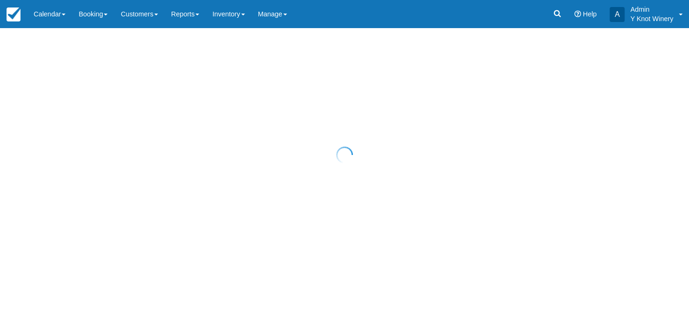
select select "25"
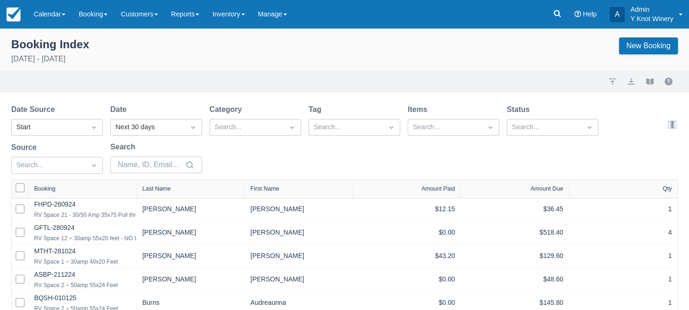
select select "25"
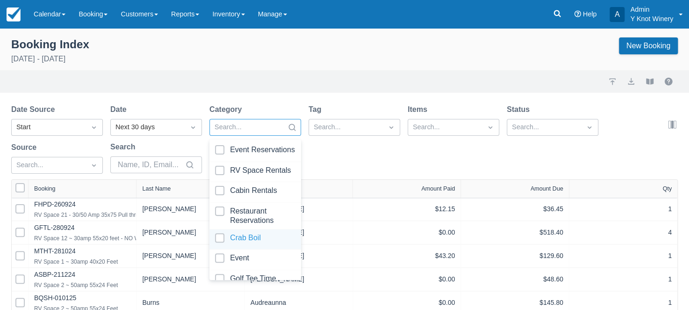
click at [253, 236] on div at bounding box center [255, 239] width 80 height 13
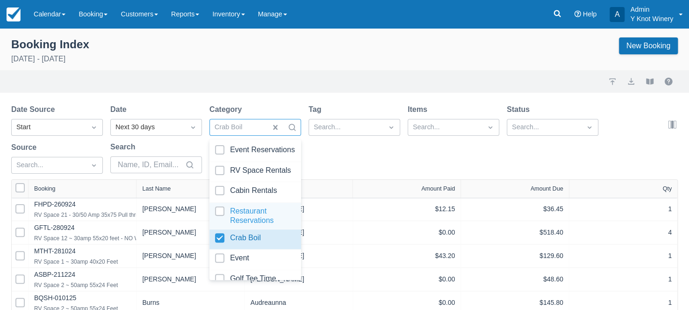
select select "25"
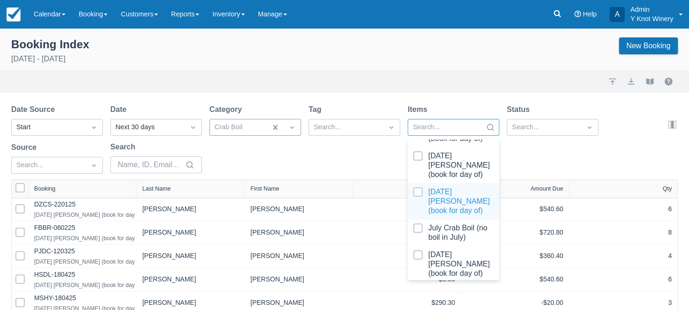
scroll to position [41, 0]
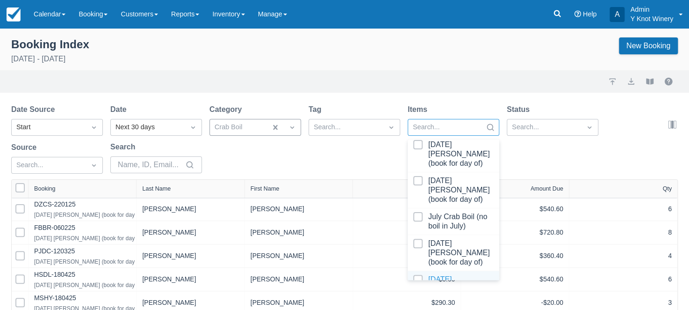
click at [456, 274] on div at bounding box center [453, 288] width 80 height 28
select select "25"
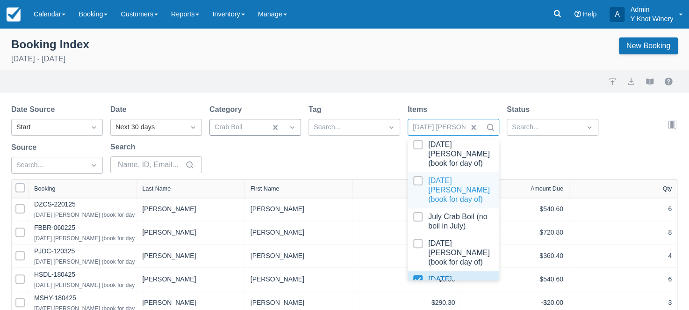
click at [351, 157] on div "Date Source Start Date Next 30 days Category Crab Boil Tag Search... Items opti…" at bounding box center [338, 141] width 655 height 75
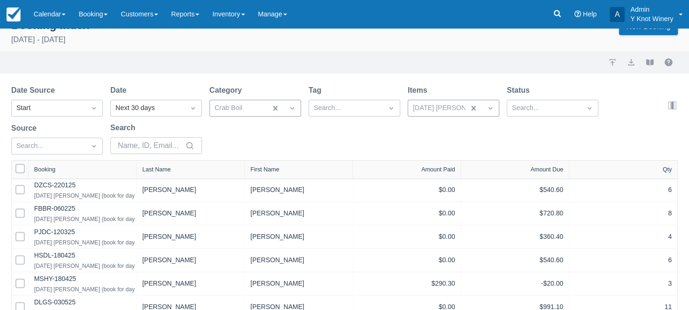
scroll to position [4, 0]
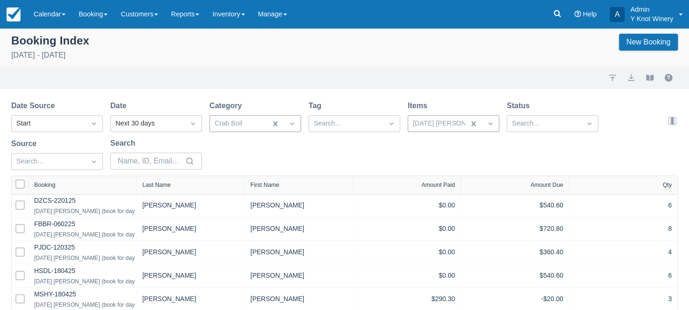
click at [177, 180] on div "Last Name" at bounding box center [191, 185] width 108 height 18
select select "25"
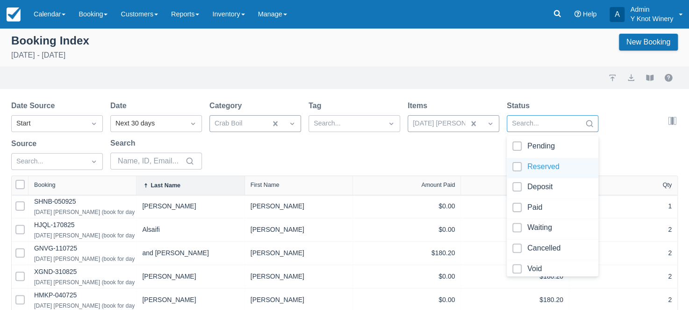
click at [516, 165] on div at bounding box center [552, 168] width 80 height 13
select select "25"
click at [291, 155] on div "Date Source Start Date Next 30 days Category Crab Boil Tag Search... Items Sept…" at bounding box center [338, 137] width 655 height 75
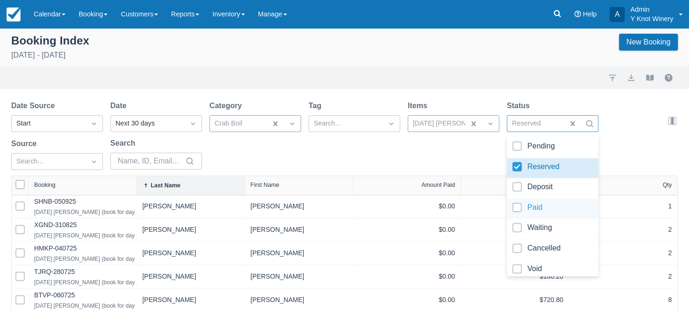
click at [516, 207] on div at bounding box center [552, 208] width 80 height 13
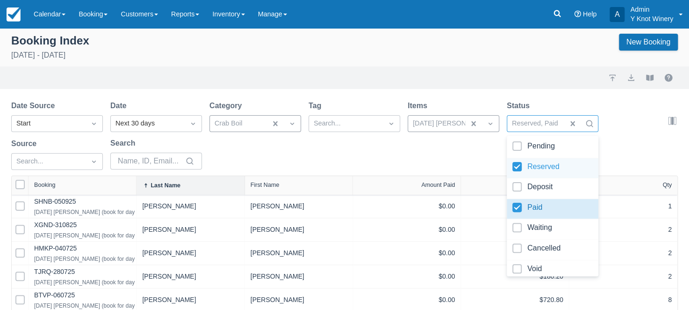
select select "25"
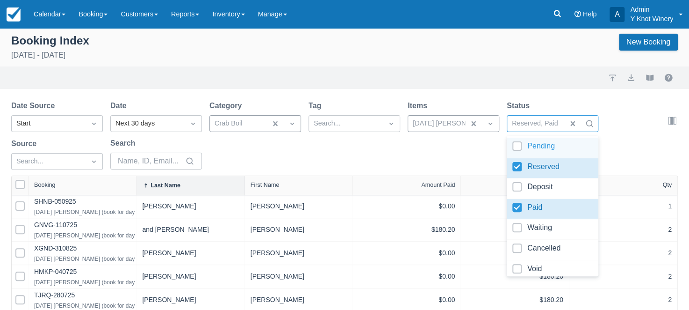
click at [631, 120] on div "Date Source Start Date Next 30 days Category Crab Boil Tag Search... Items Sept…" at bounding box center [338, 137] width 655 height 75
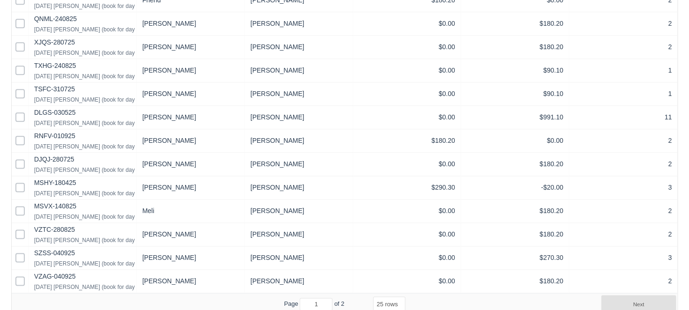
scroll to position [493, 0]
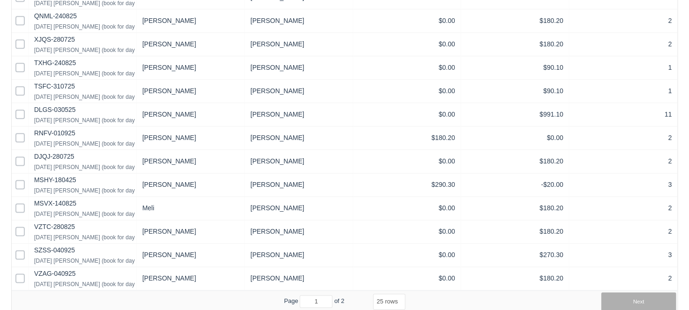
click at [642, 298] on button "Next" at bounding box center [638, 301] width 75 height 19
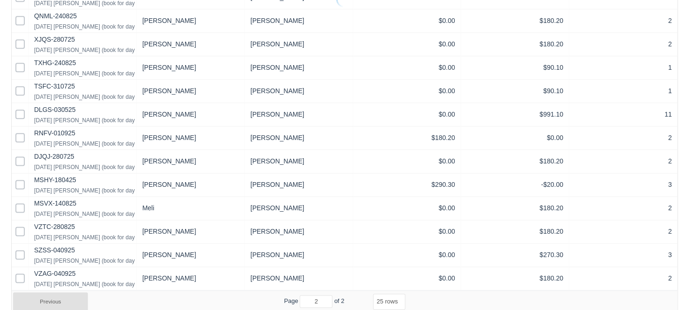
scroll to position [237, 0]
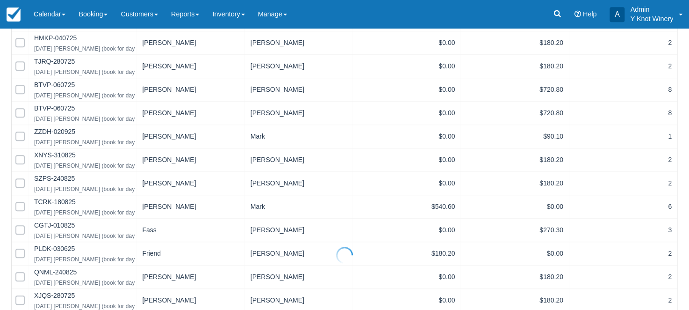
select select "25"
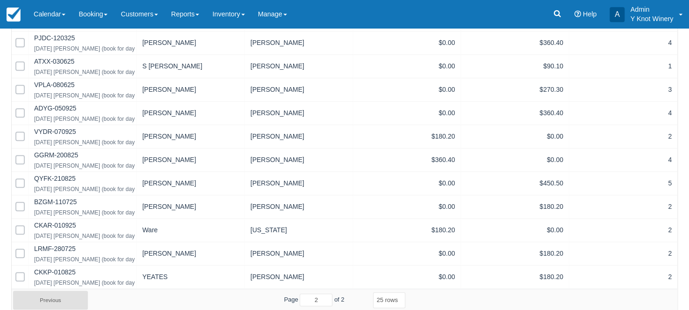
scroll to position [0, 0]
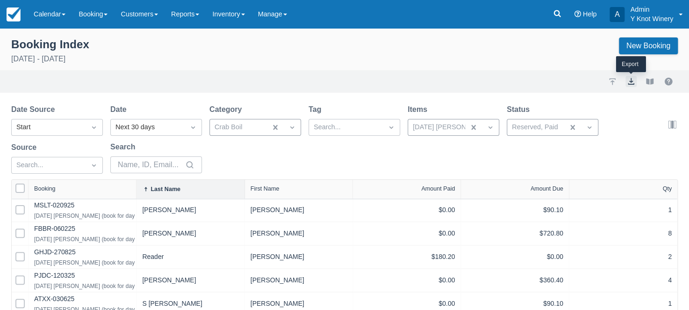
click at [631, 82] on button "export" at bounding box center [631, 81] width 11 height 11
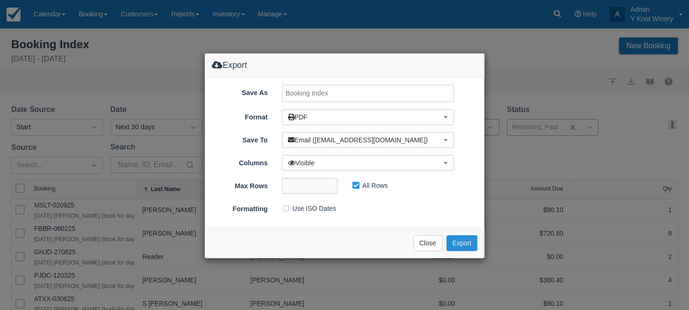
click at [467, 244] on button "Export" at bounding box center [462, 243] width 31 height 16
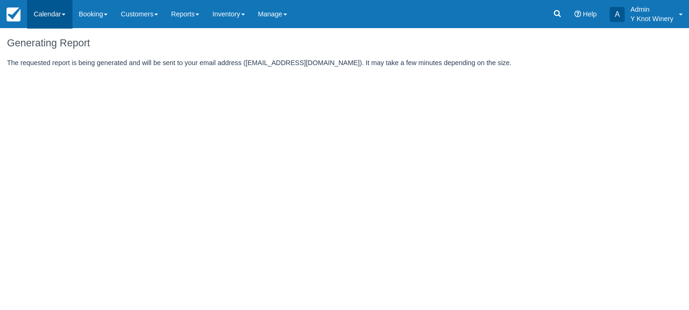
click at [65, 15] on span at bounding box center [64, 15] width 4 height 2
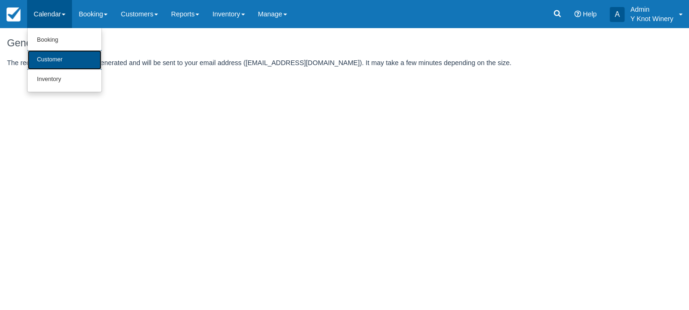
click at [66, 59] on link "Customer" at bounding box center [65, 60] width 74 height 20
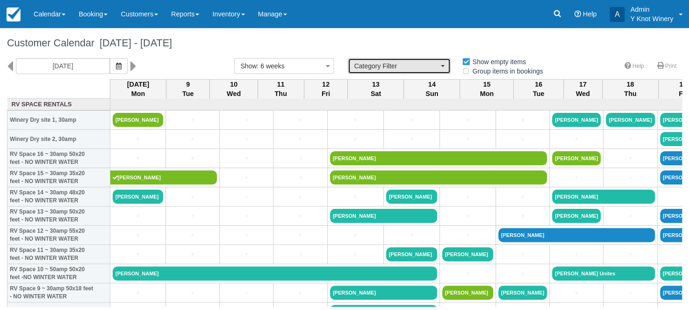
click at [444, 65] on button "Category Filter" at bounding box center [399, 66] width 103 height 16
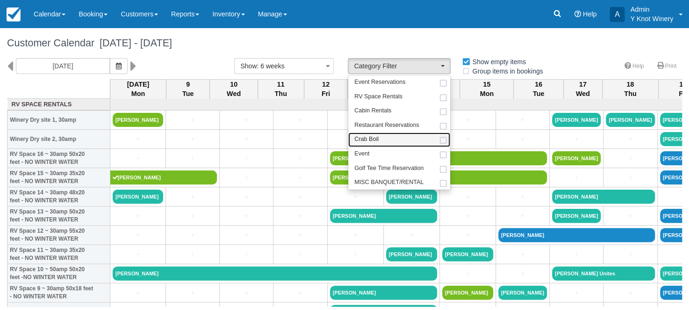
click at [406, 136] on link "Crab Boil" at bounding box center [399, 139] width 102 height 14
select select "8"
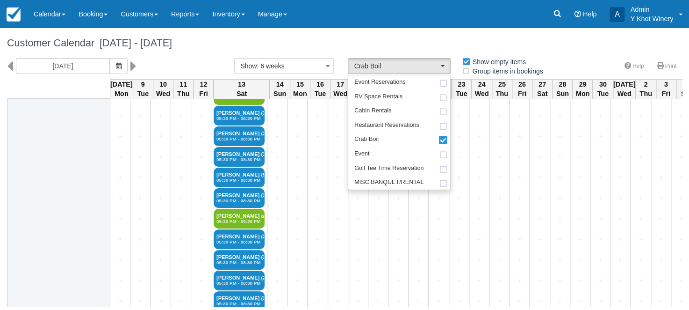
scroll to position [262, 0]
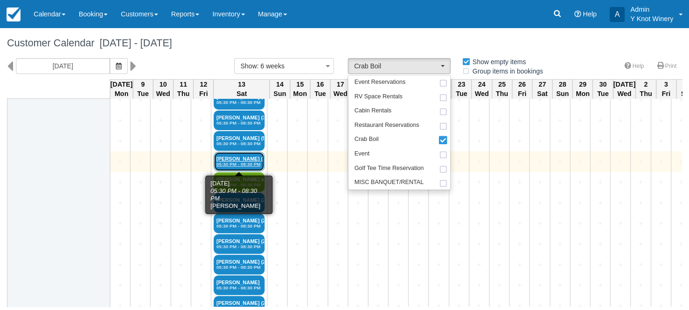
click at [259, 157] on link "Loraine Stofferahn (2) 05:30 PM - 08:30 PM" at bounding box center [239, 161] width 51 height 20
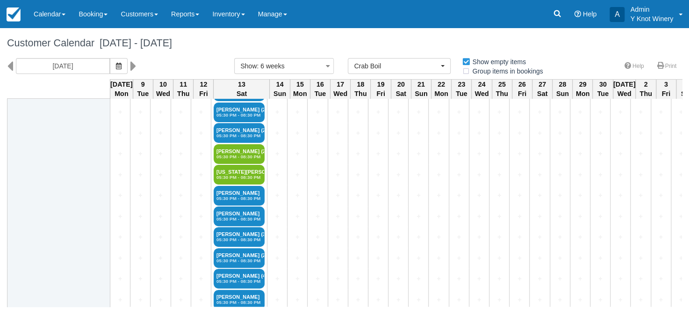
scroll to position [713, 0]
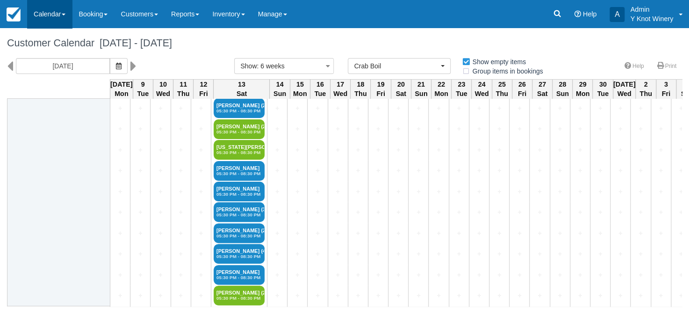
click at [65, 14] on span at bounding box center [64, 15] width 4 height 2
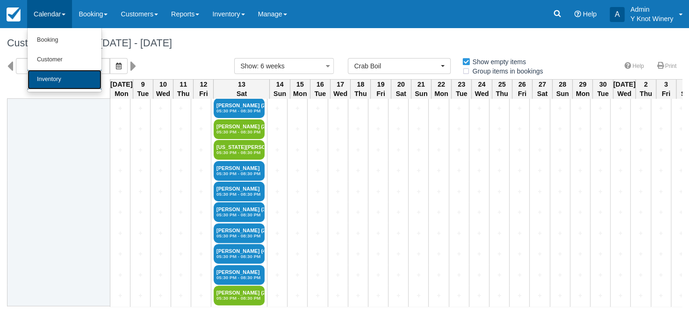
click at [61, 84] on link "Inventory" at bounding box center [65, 80] width 74 height 20
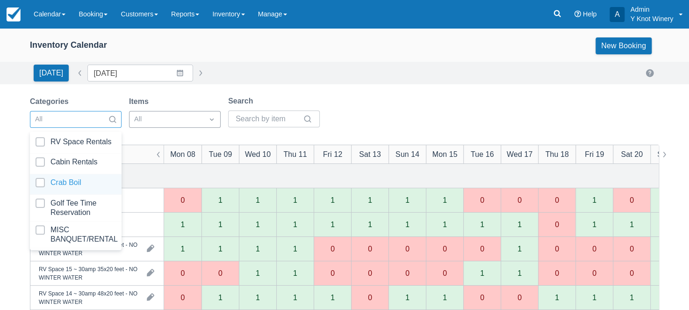
click at [74, 182] on div at bounding box center [76, 184] width 80 height 13
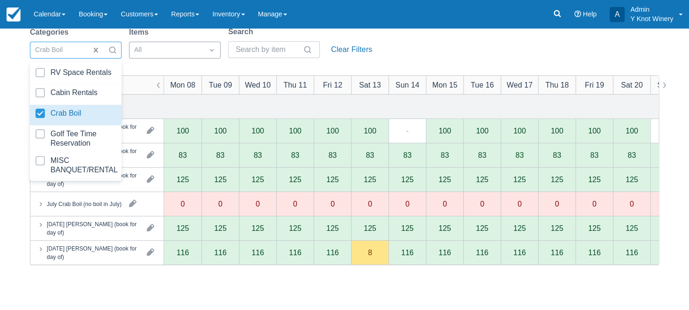
scroll to position [77, 0]
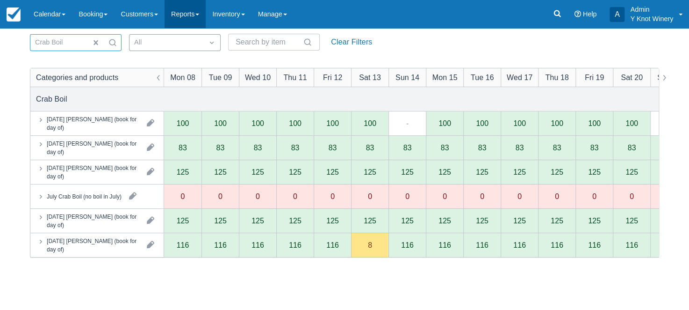
click at [206, 13] on link "Reports" at bounding box center [185, 14] width 41 height 28
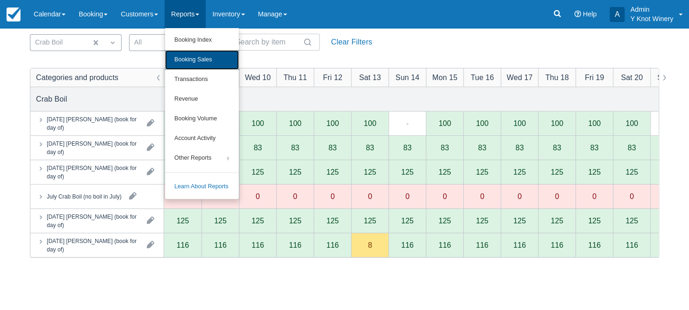
click at [214, 61] on link "Booking Sales" at bounding box center [202, 60] width 74 height 20
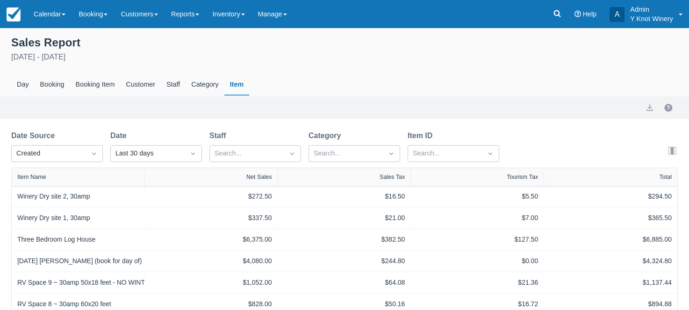
select select "20"
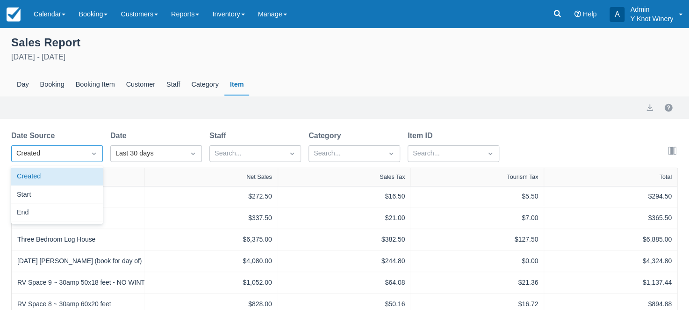
click at [93, 151] on icon "Dropdown icon" at bounding box center [93, 153] width 9 height 9
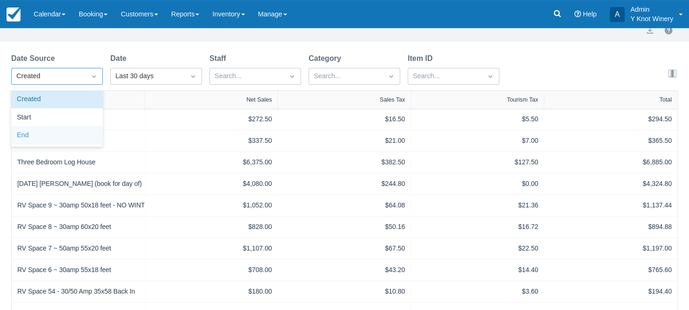
scroll to position [52, 0]
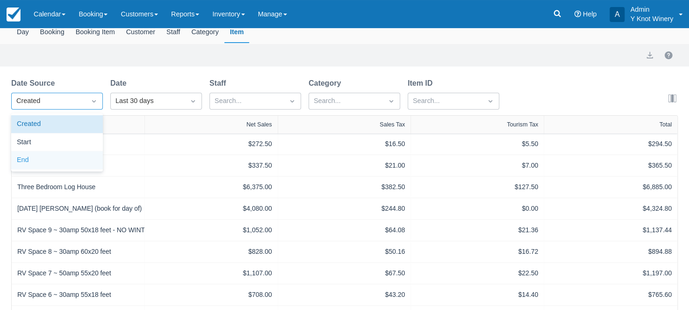
click at [681, 44] on div "Export" at bounding box center [344, 55] width 689 height 22
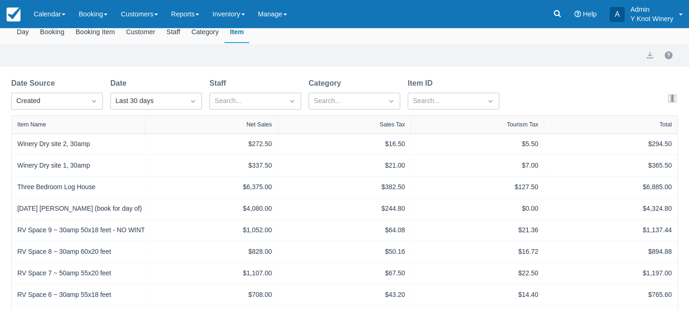
click at [681, 44] on div "Export" at bounding box center [344, 55] width 689 height 22
click at [252, 126] on icon at bounding box center [251, 129] width 3 height 6
select select "20"
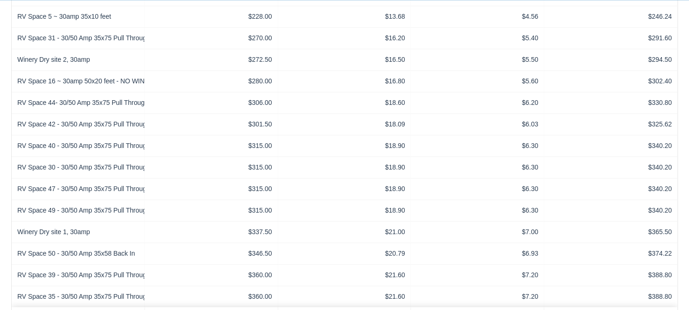
scroll to position [352, 0]
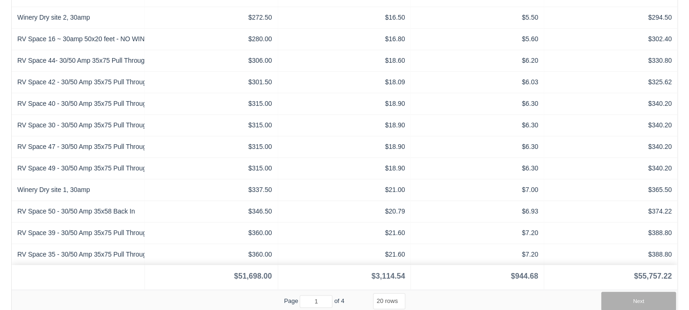
click at [651, 300] on button "Next" at bounding box center [638, 300] width 75 height 19
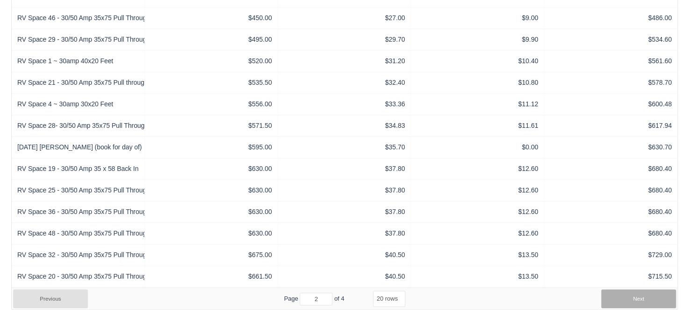
scroll to position [327, 0]
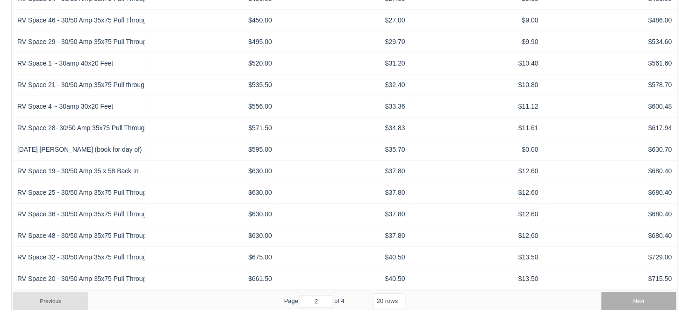
click at [651, 300] on button "Next" at bounding box center [638, 300] width 75 height 19
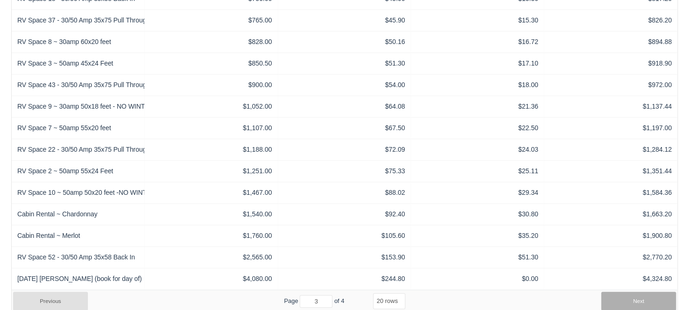
click at [651, 300] on button "Next" at bounding box center [638, 300] width 75 height 19
type input "4"
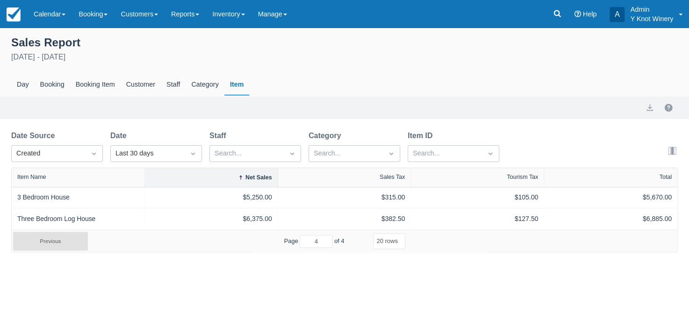
scroll to position [0, 0]
